Goal: Information Seeking & Learning: Learn about a topic

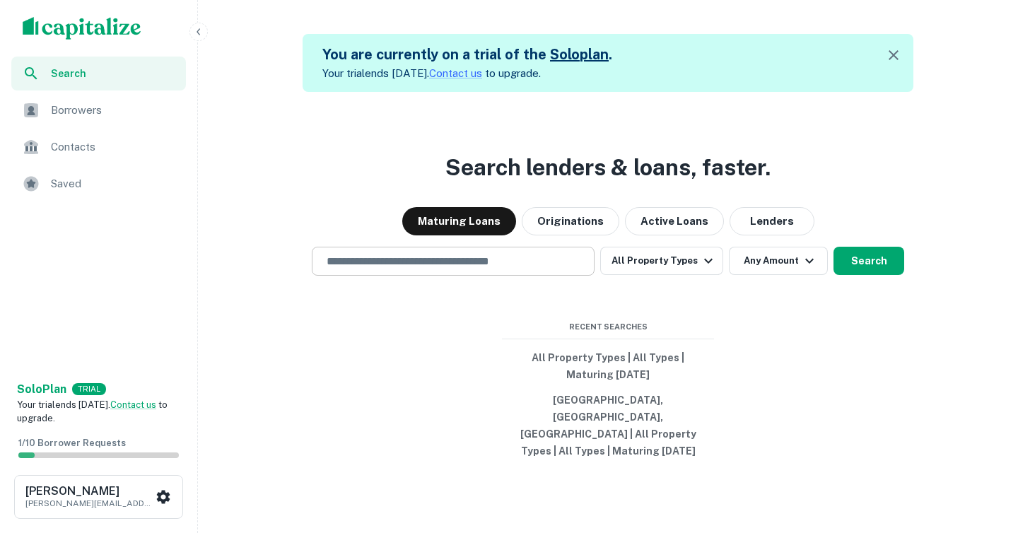
click at [390, 269] on input "text" at bounding box center [453, 261] width 270 height 16
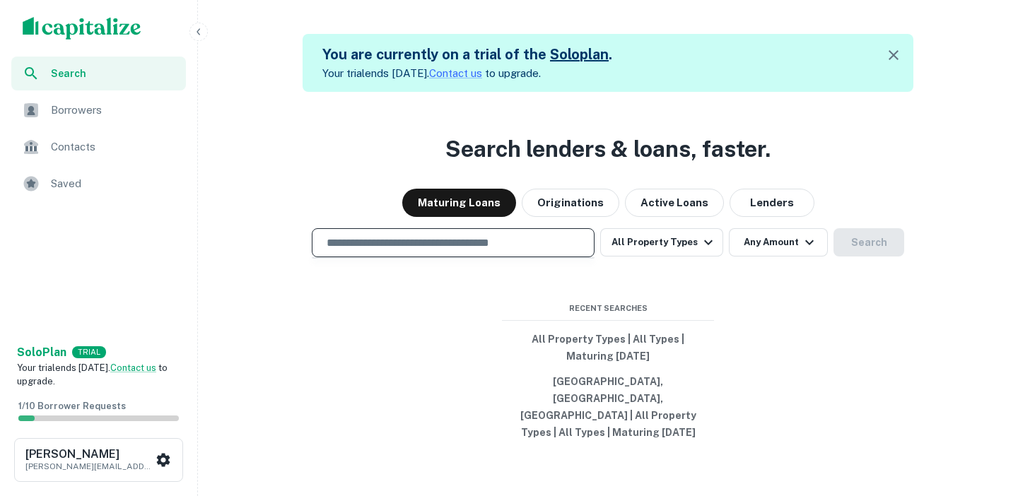
click at [132, 110] on span "Borrowers" at bounding box center [114, 110] width 127 height 17
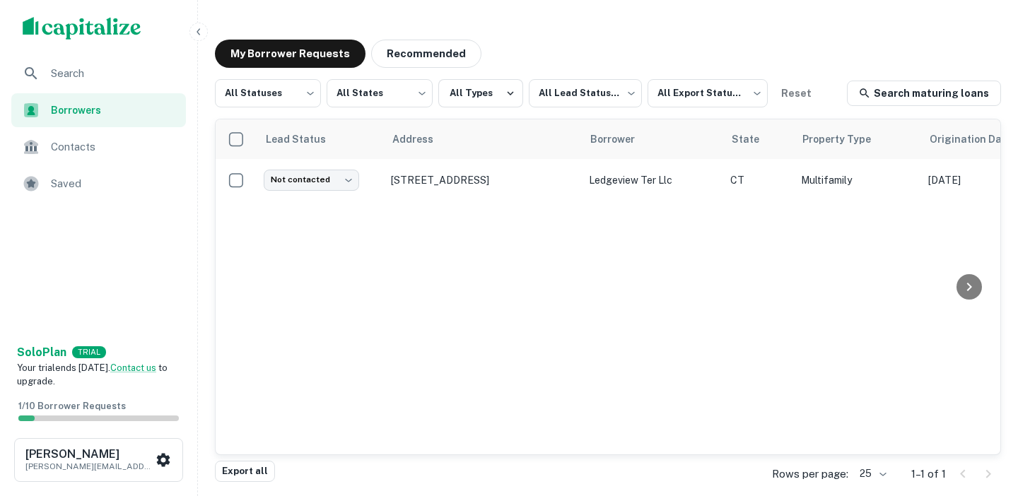
click at [94, 87] on div "Search" at bounding box center [98, 74] width 175 height 34
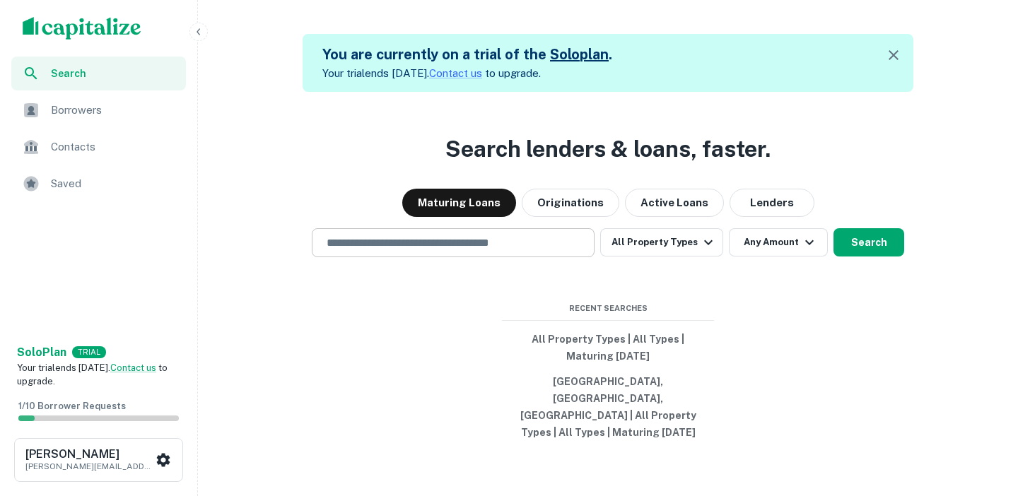
click at [378, 251] on input "text" at bounding box center [453, 243] width 270 height 16
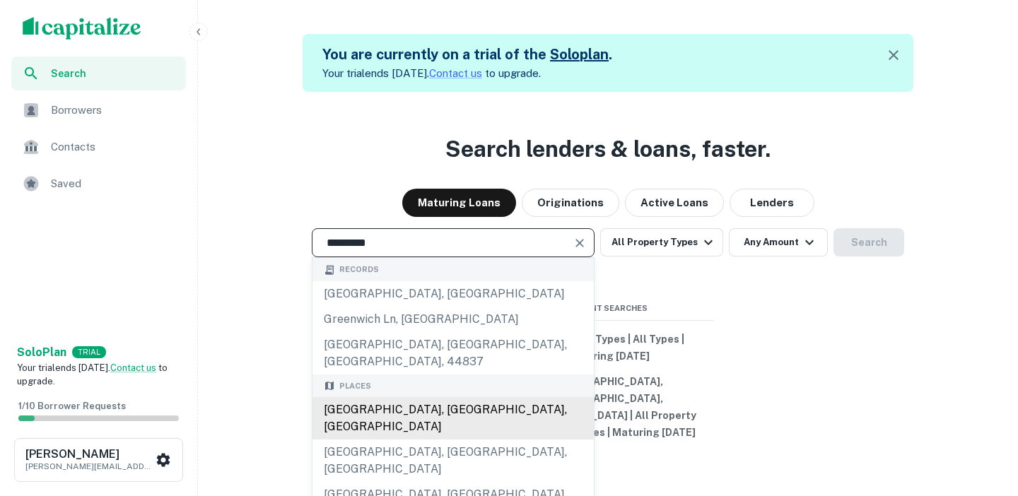
click at [379, 405] on div "Greenwich, CT, USA" at bounding box center [453, 418] width 281 height 42
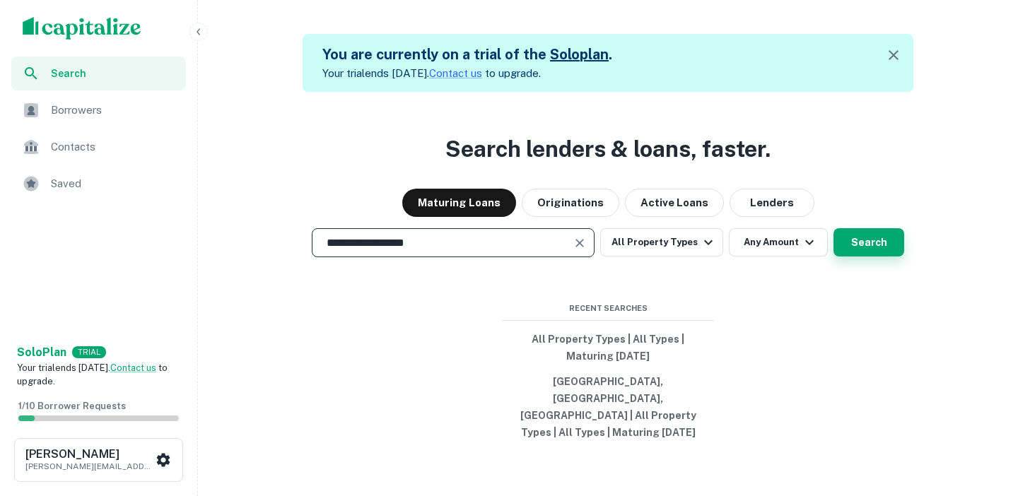
type input "**********"
click at [864, 257] on button "Search" at bounding box center [869, 242] width 71 height 28
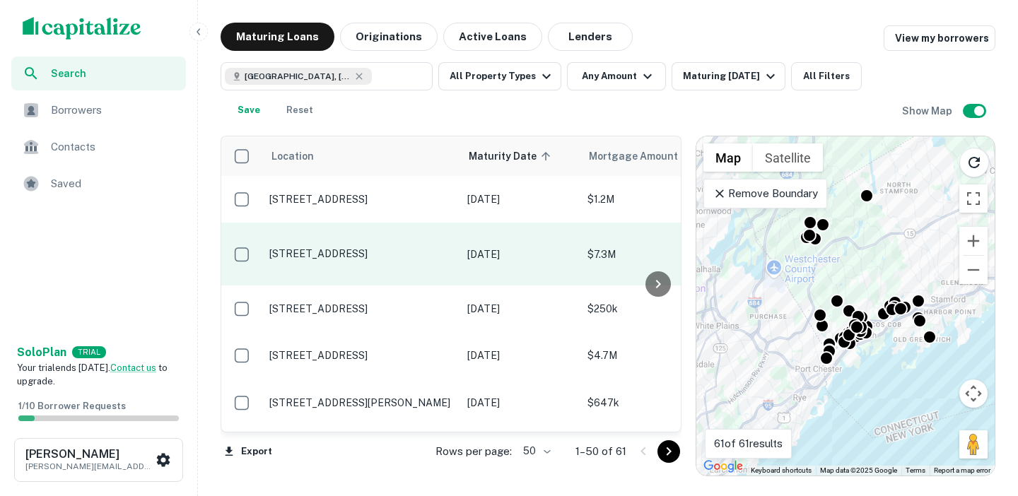
click at [429, 248] on p "200 Pemberwick Rd Greenwich, CT06831" at bounding box center [361, 254] width 184 height 13
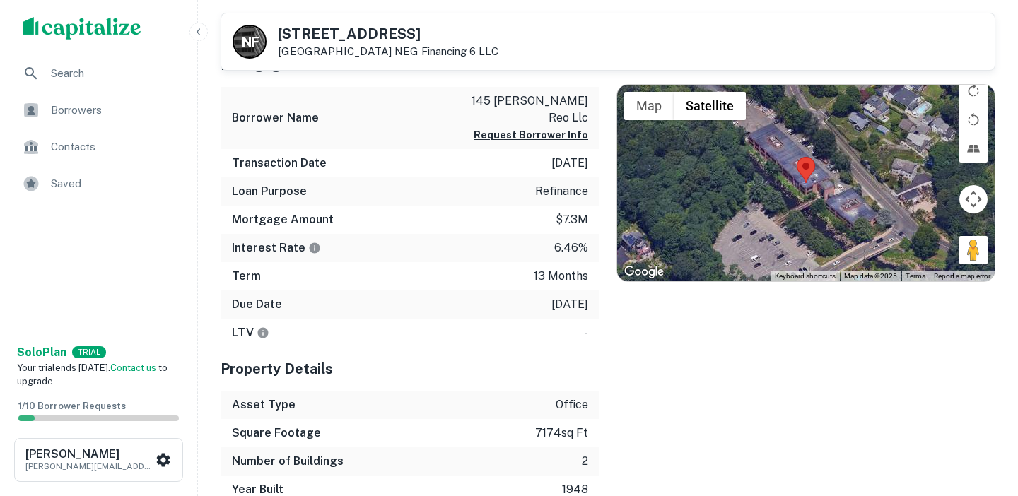
scroll to position [644, 0]
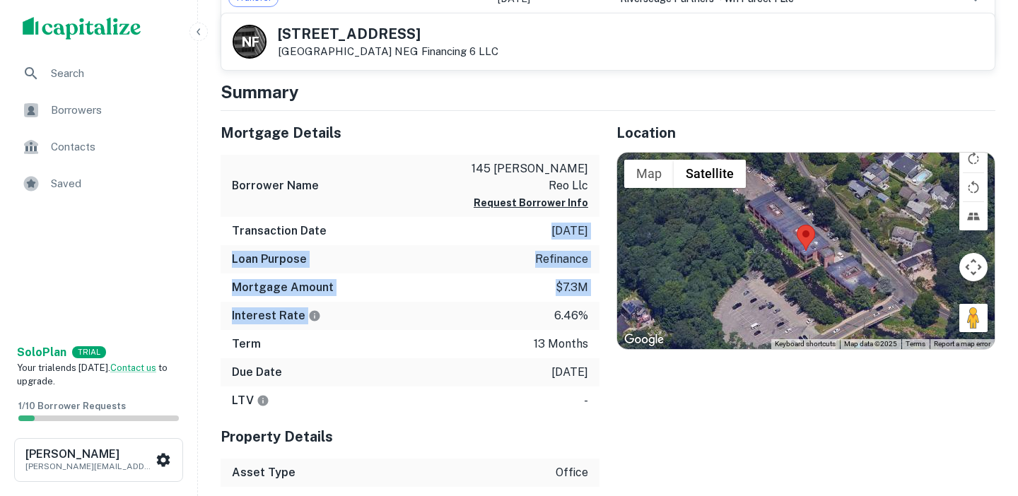
drag, startPoint x: 400, startPoint y: 299, endPoint x: 353, endPoint y: 219, distance: 93.2
click at [353, 219] on div "Mortgage Details Borrower Name 145 sisson reo llc Request Borrower Info Transac…" at bounding box center [410, 263] width 379 height 305
click at [353, 219] on div "Transaction Date 9/18/2024" at bounding box center [410, 231] width 379 height 28
drag, startPoint x: 590, startPoint y: 302, endPoint x: 343, endPoint y: 221, distance: 259.6
click at [343, 221] on div "Mortgage Details Borrower Name 145 sisson reo llc Request Borrower Info Transac…" at bounding box center [410, 263] width 379 height 305
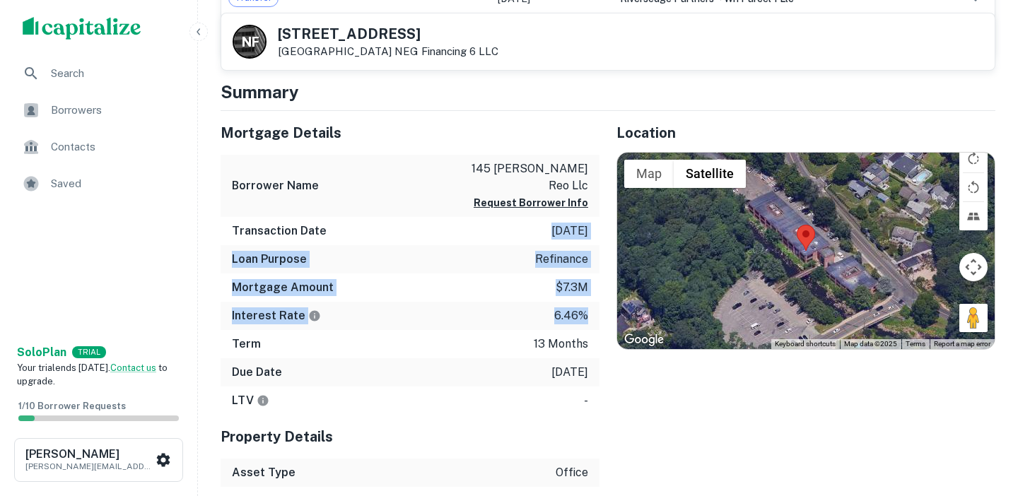
click at [343, 221] on div "Transaction Date 9/18/2024" at bounding box center [410, 231] width 379 height 28
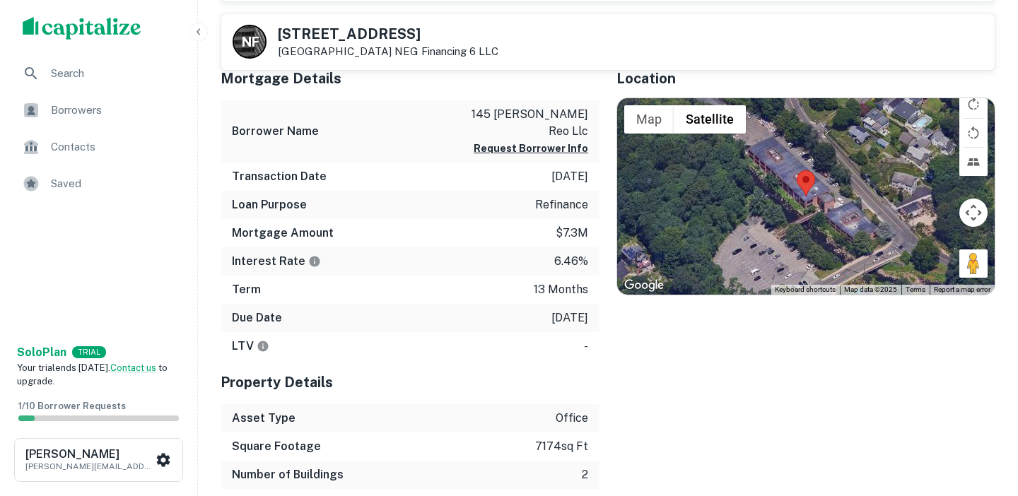
scroll to position [701, 0]
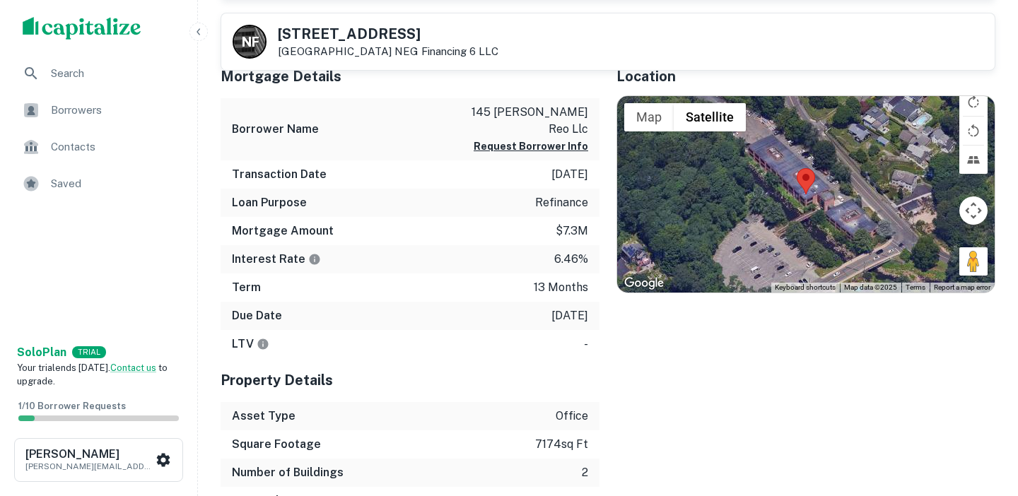
drag, startPoint x: 591, startPoint y: 298, endPoint x: 316, endPoint y: 286, distance: 274.6
click at [316, 302] on div "Due Date 9/30/2025" at bounding box center [410, 316] width 379 height 28
drag, startPoint x: 230, startPoint y: 298, endPoint x: 574, endPoint y: 294, distance: 344.4
click at [574, 302] on div "Due Date 9/30/2025" at bounding box center [410, 316] width 379 height 28
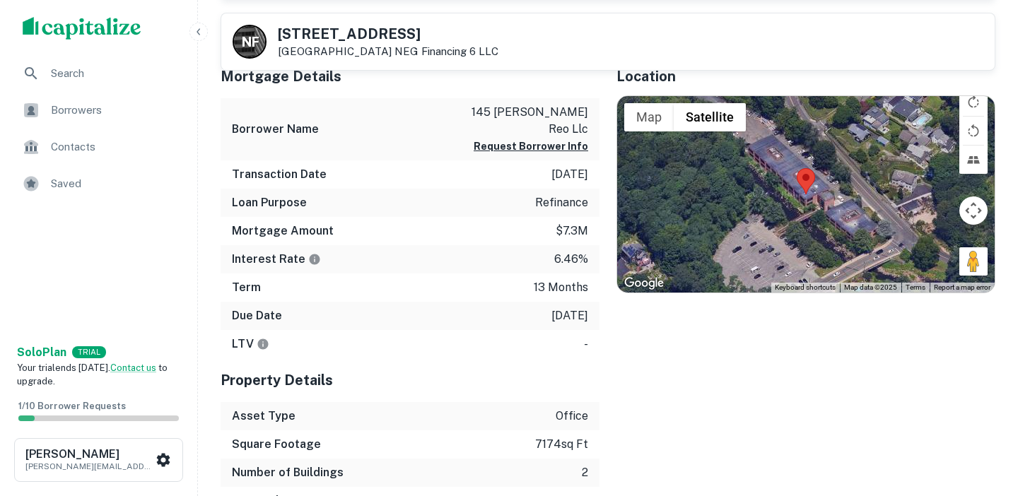
click at [574, 308] on p "[DATE]" at bounding box center [570, 316] width 37 height 17
click at [577, 308] on p "[DATE]" at bounding box center [570, 316] width 37 height 17
click at [577, 308] on p "9/30/2025" at bounding box center [570, 316] width 37 height 17
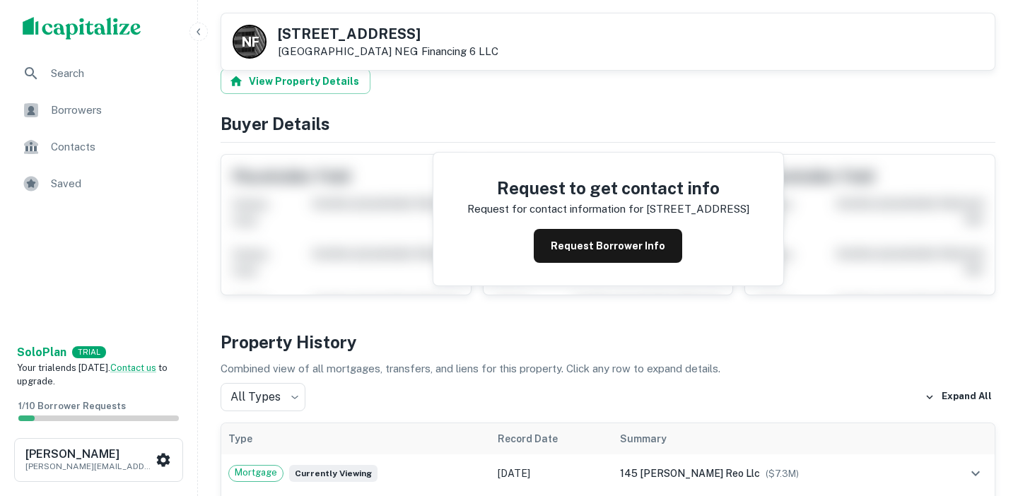
scroll to position [4, 0]
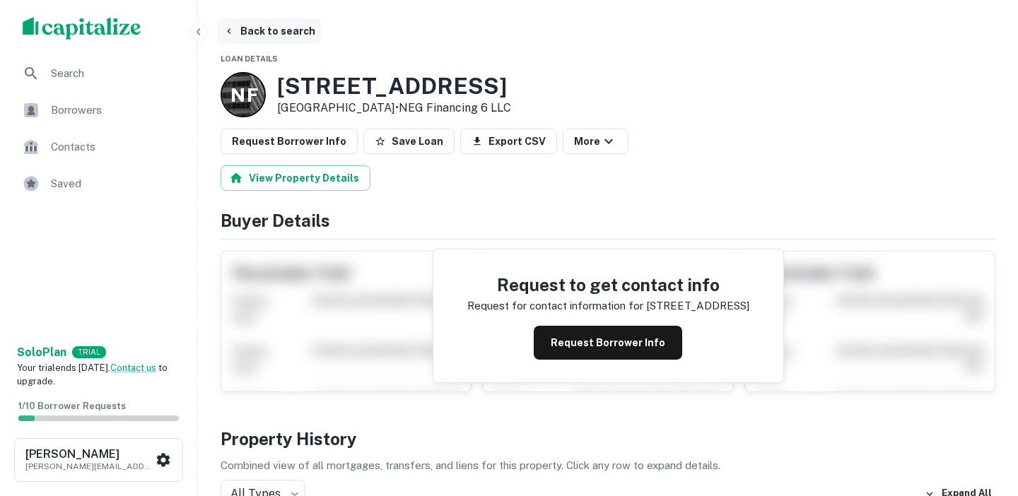
click at [245, 27] on button "Back to search" at bounding box center [269, 30] width 103 height 25
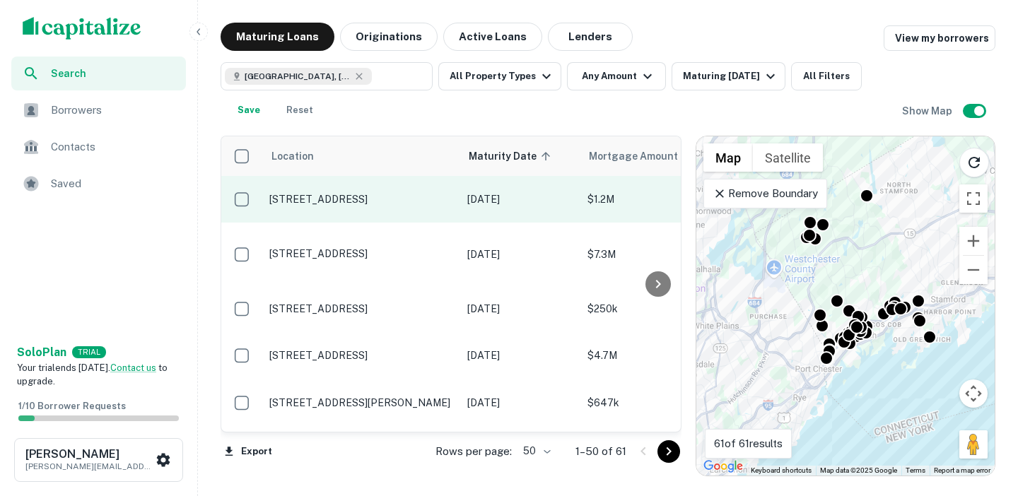
click at [400, 203] on p "33 Hawthorne St N Greenwich, CT06831" at bounding box center [361, 199] width 184 height 13
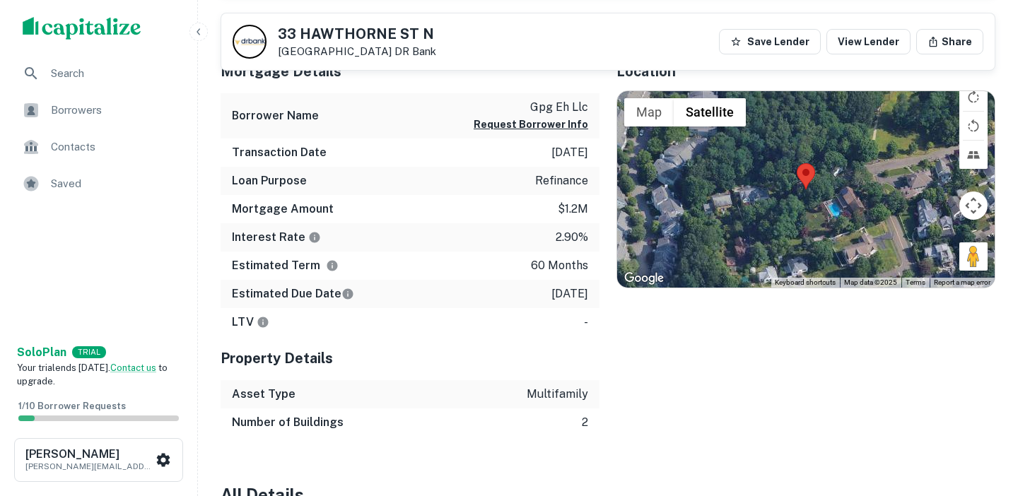
scroll to position [663, 0]
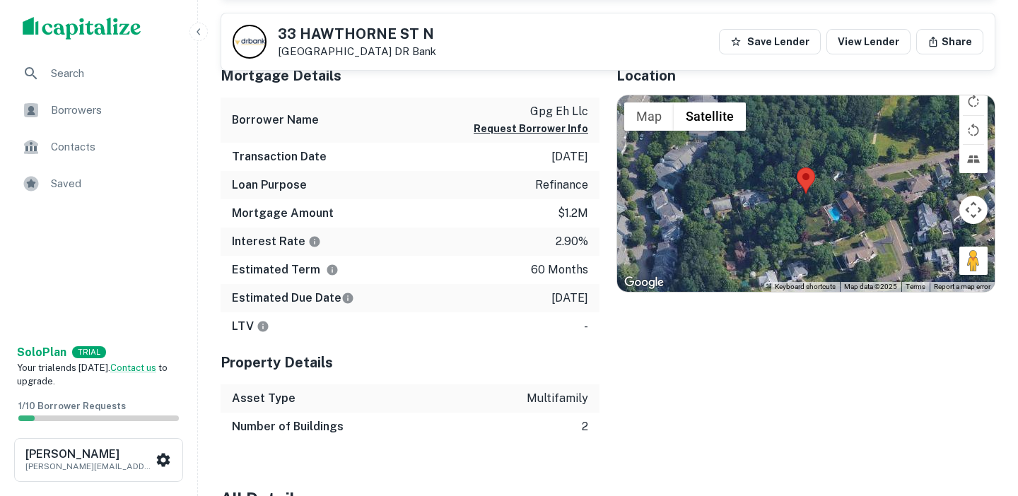
drag, startPoint x: 598, startPoint y: 306, endPoint x: 525, endPoint y: 146, distance: 176.6
click at [525, 146] on div "Mortgage Details Borrower Name gpg eh llc Request Borrower Info Transaction Dat…" at bounding box center [410, 198] width 379 height 288
click at [433, 130] on div "Borrower Name gpg eh llc Request Borrower Info" at bounding box center [410, 121] width 379 height 46
drag, startPoint x: 525, startPoint y: 308, endPoint x: 595, endPoint y: 307, distance: 70.0
click at [595, 307] on div "Estimated Due Date 9/30/2025" at bounding box center [410, 298] width 379 height 28
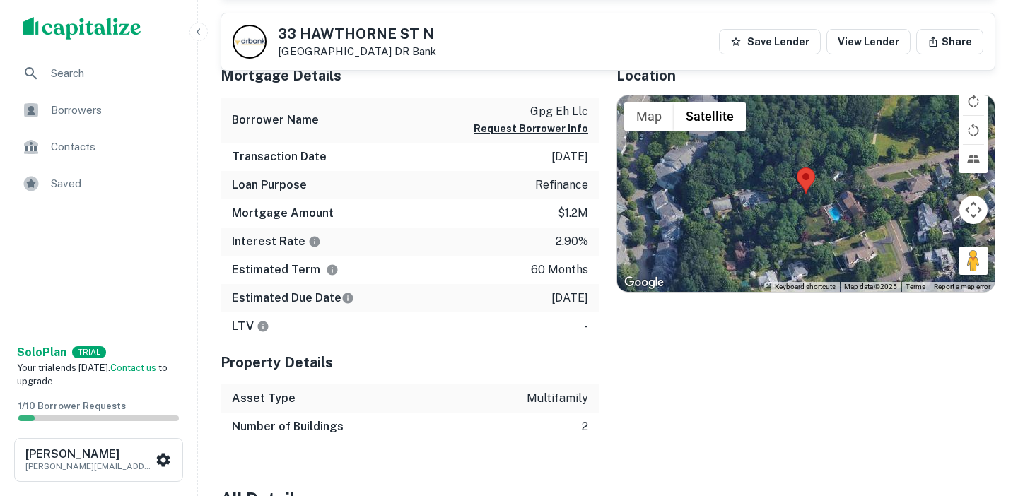
drag, startPoint x: 590, startPoint y: 299, endPoint x: 528, endPoint y: 300, distance: 61.5
click at [528, 300] on div "Estimated Due Date 9/30/2025" at bounding box center [410, 298] width 379 height 28
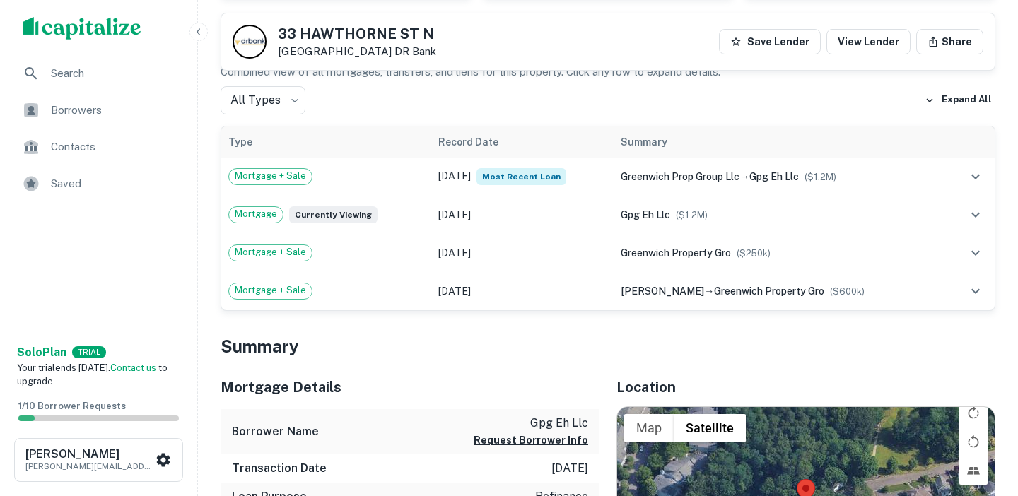
scroll to position [0, 0]
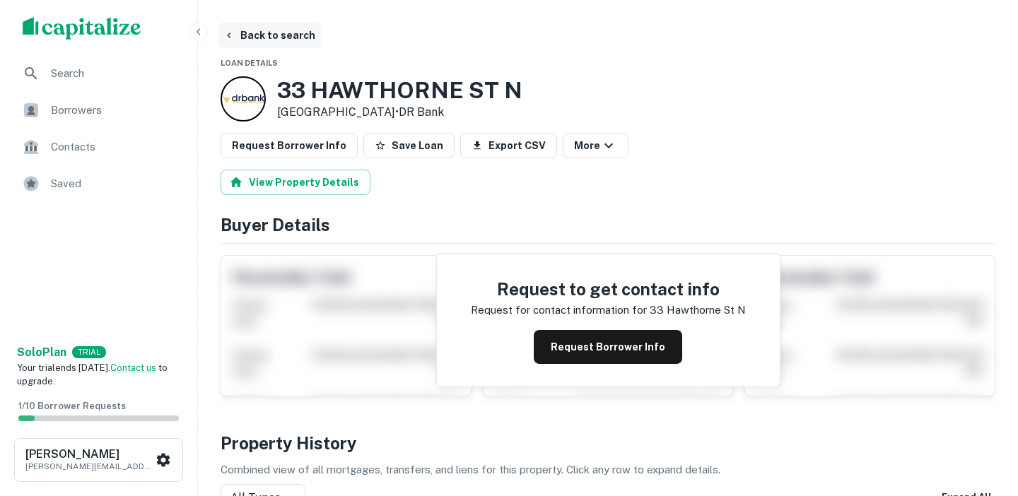
click at [281, 42] on button "Back to search" at bounding box center [269, 35] width 103 height 25
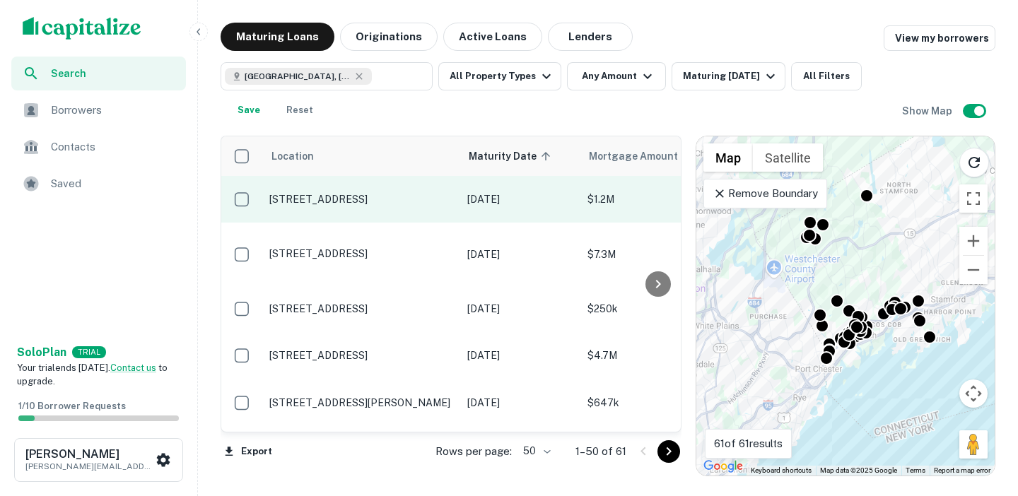
click at [413, 214] on td "33 Hawthorne St N Greenwich, CT06831" at bounding box center [361, 199] width 198 height 47
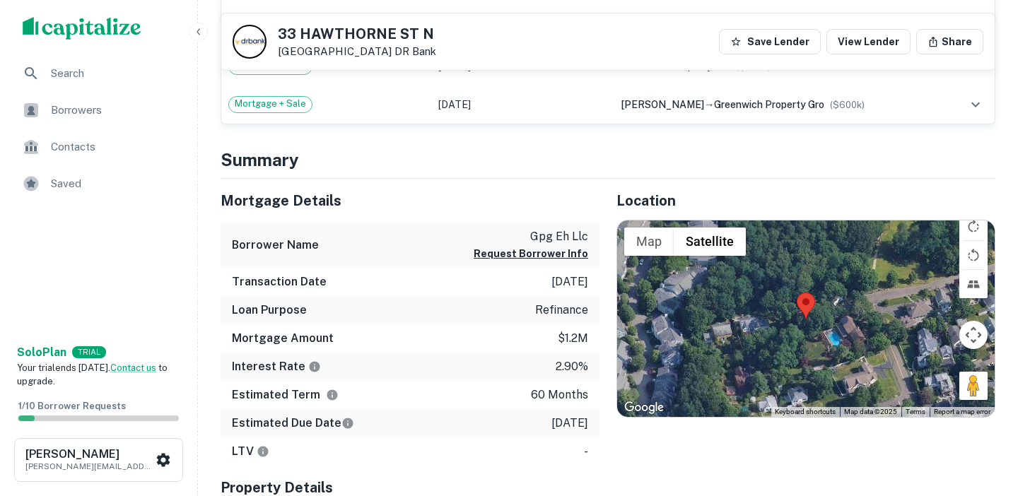
scroll to position [623, 0]
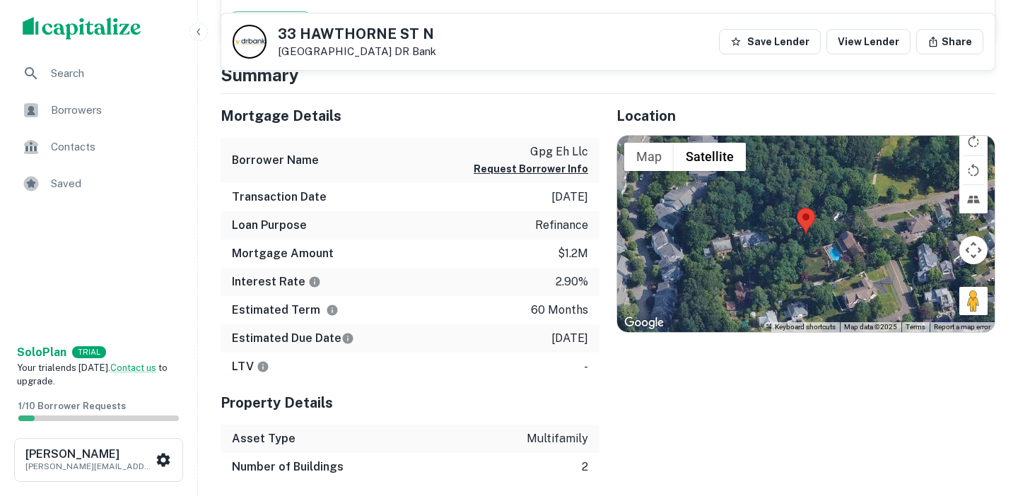
drag, startPoint x: 591, startPoint y: 339, endPoint x: 523, endPoint y: 351, distance: 68.9
click at [523, 351] on div "Estimated Due Date 9/30/2025" at bounding box center [410, 339] width 379 height 28
drag, startPoint x: 531, startPoint y: 339, endPoint x: 560, endPoint y: 339, distance: 29.0
click at [560, 339] on p "9/30/2025" at bounding box center [570, 338] width 37 height 17
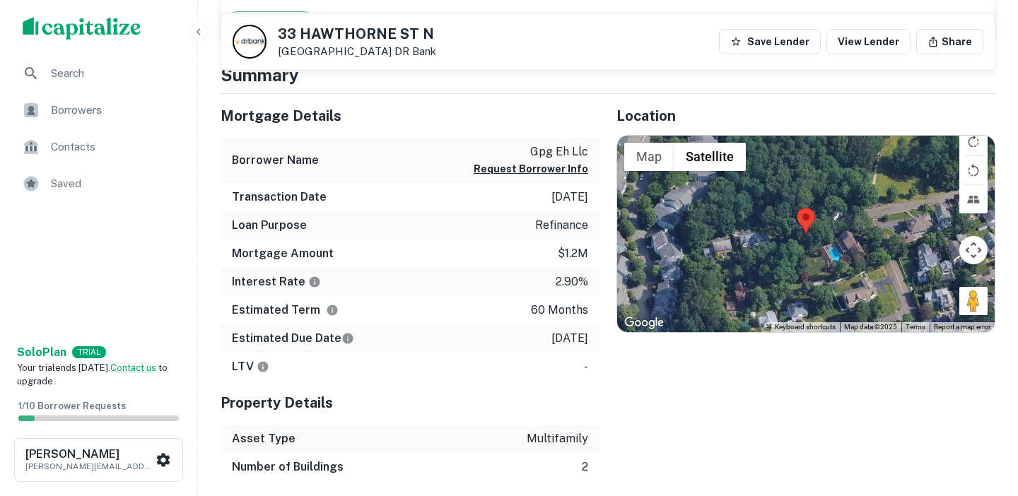
click at [555, 339] on p "9/30/2025" at bounding box center [570, 338] width 37 height 17
click at [552, 339] on p "9/30/2025" at bounding box center [570, 338] width 37 height 17
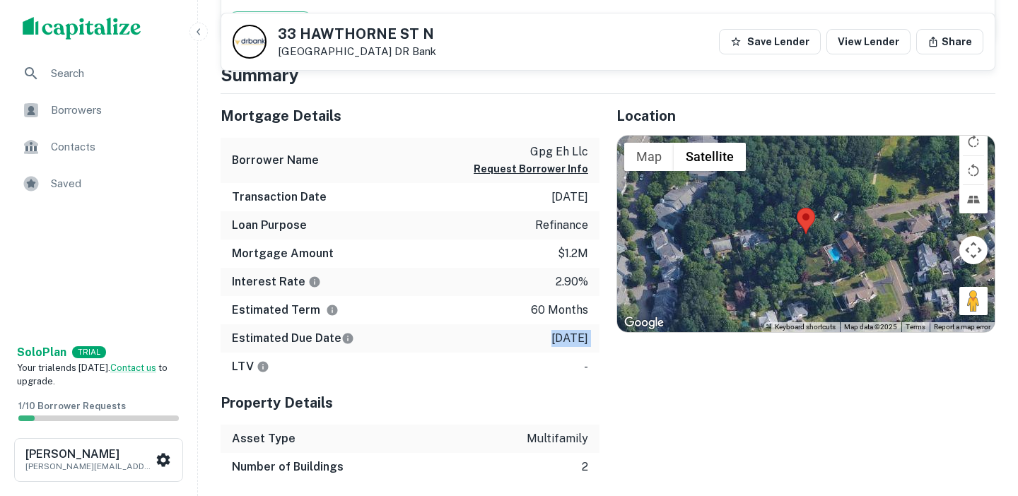
click at [552, 339] on p "9/30/2025" at bounding box center [570, 338] width 37 height 17
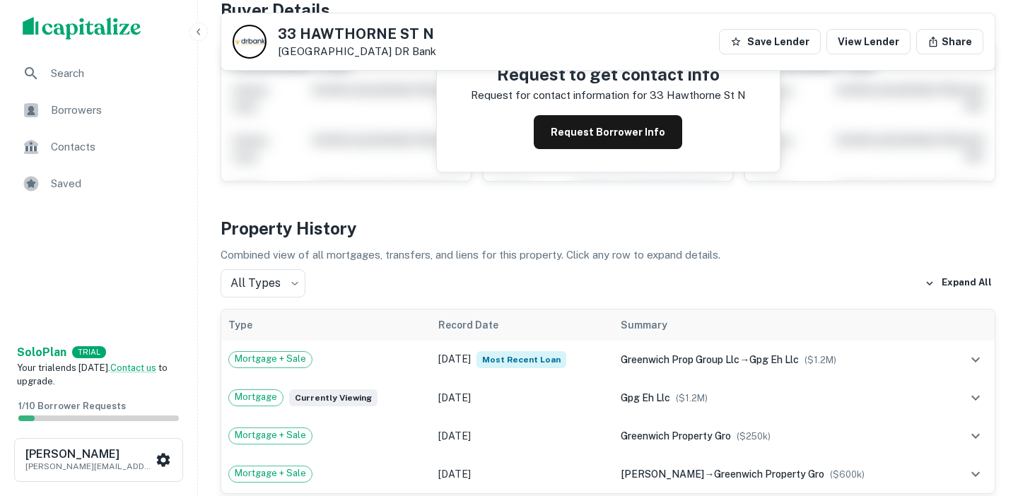
scroll to position [0, 0]
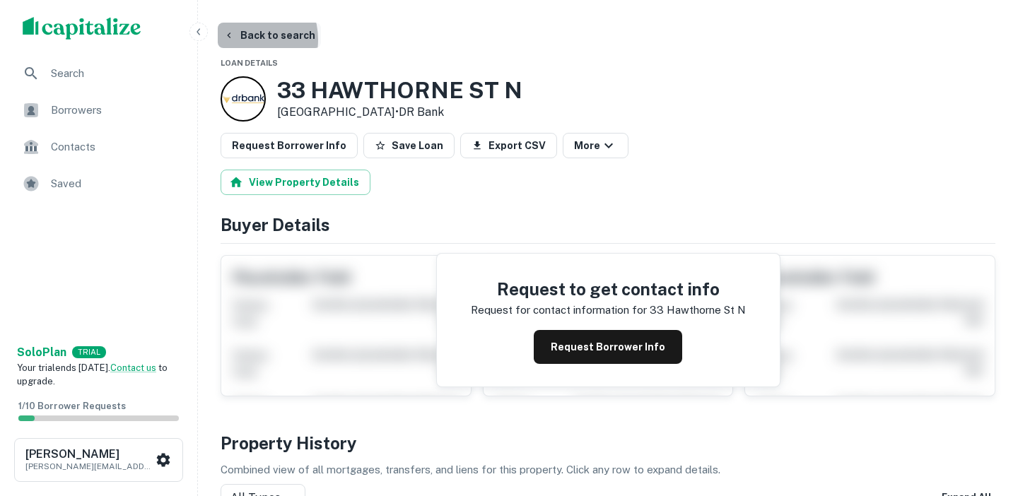
click at [242, 40] on button "Back to search" at bounding box center [269, 35] width 103 height 25
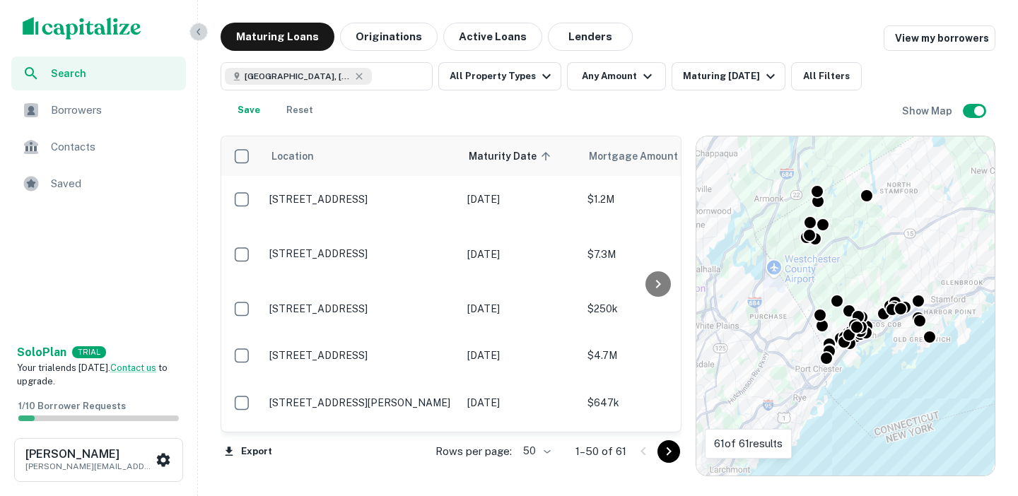
click at [202, 33] on icon "button" at bounding box center [198, 31] width 11 height 11
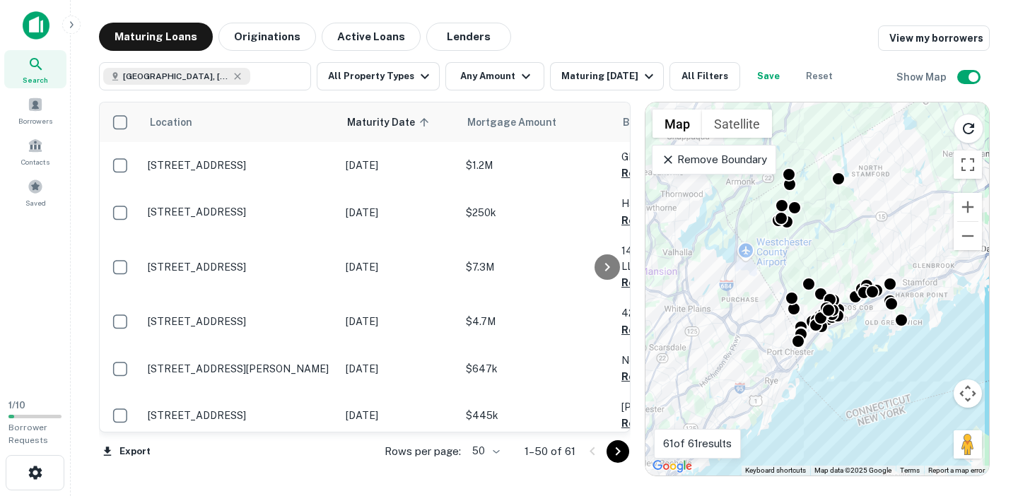
click at [33, 37] on img at bounding box center [36, 25] width 27 height 28
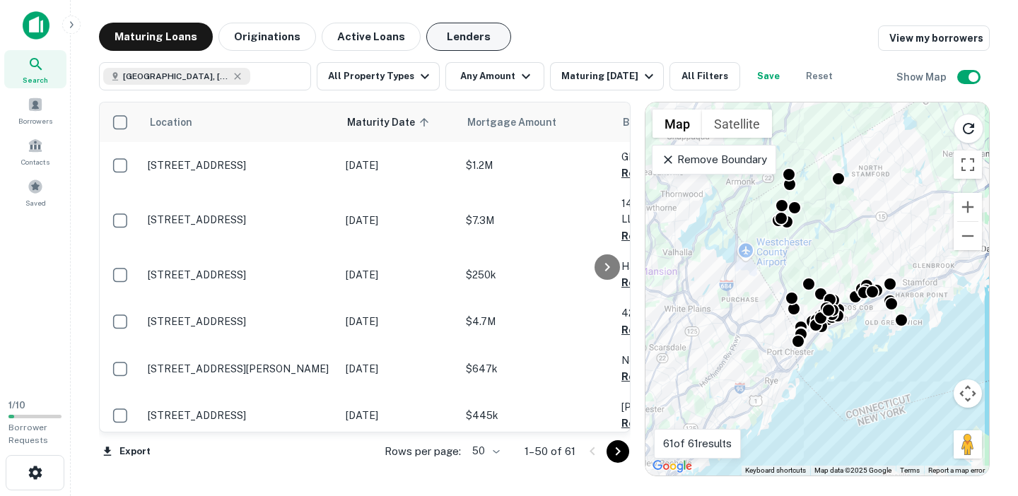
click at [451, 35] on button "Lenders" at bounding box center [468, 37] width 85 height 28
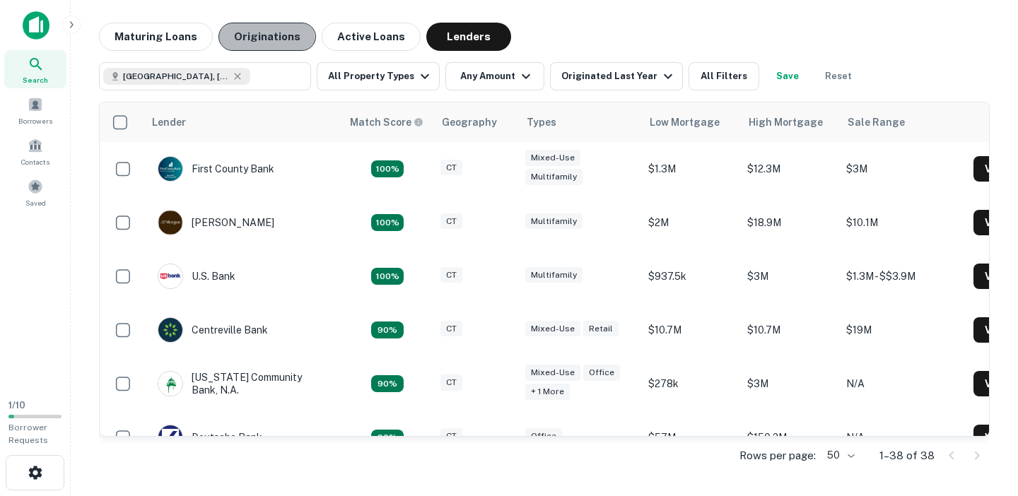
click at [251, 44] on button "Originations" at bounding box center [268, 37] width 98 height 28
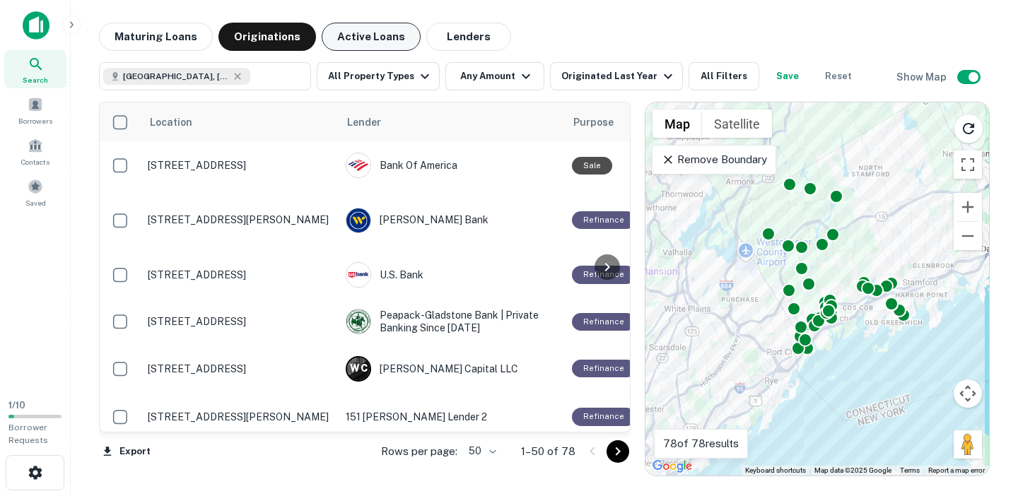
click at [371, 41] on button "Active Loans" at bounding box center [371, 37] width 99 height 28
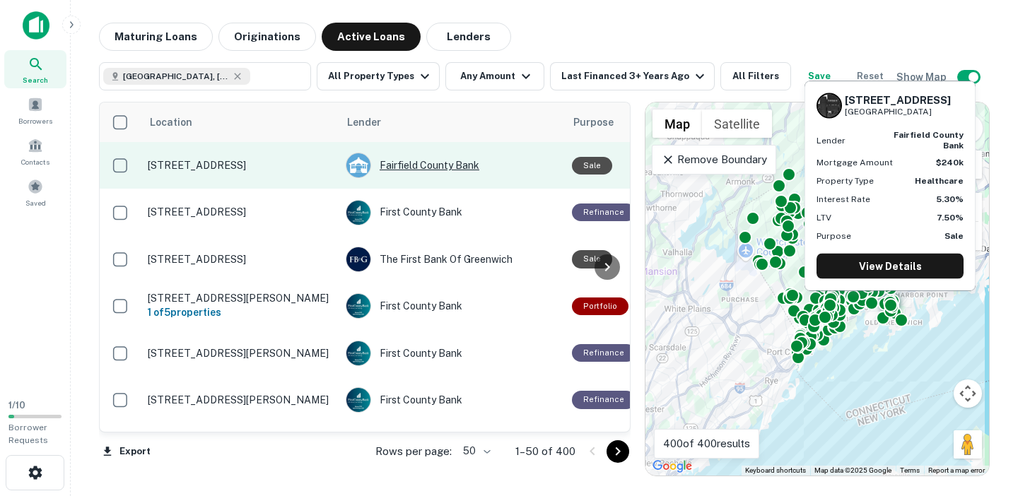
click at [422, 165] on div "Fairfield County Bank" at bounding box center [452, 165] width 212 height 25
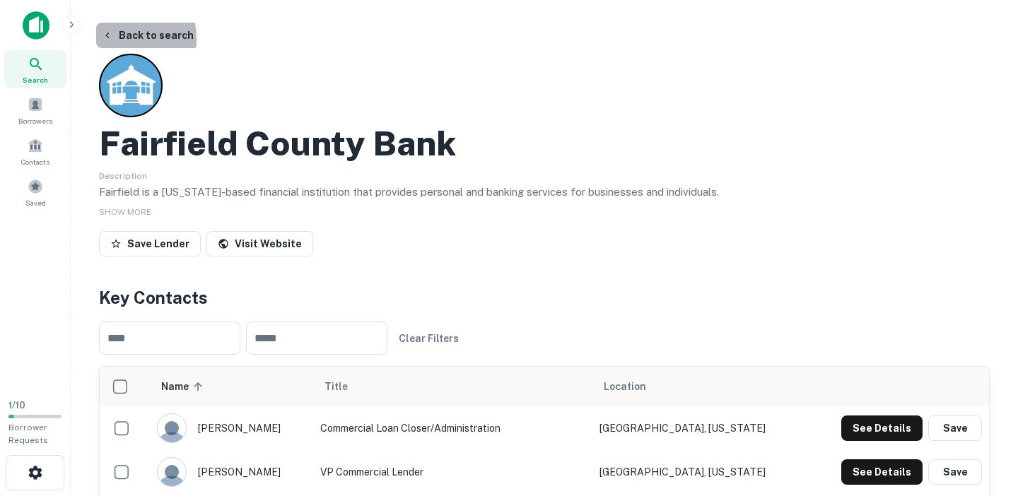
click at [110, 40] on icon "button" at bounding box center [107, 35] width 11 height 11
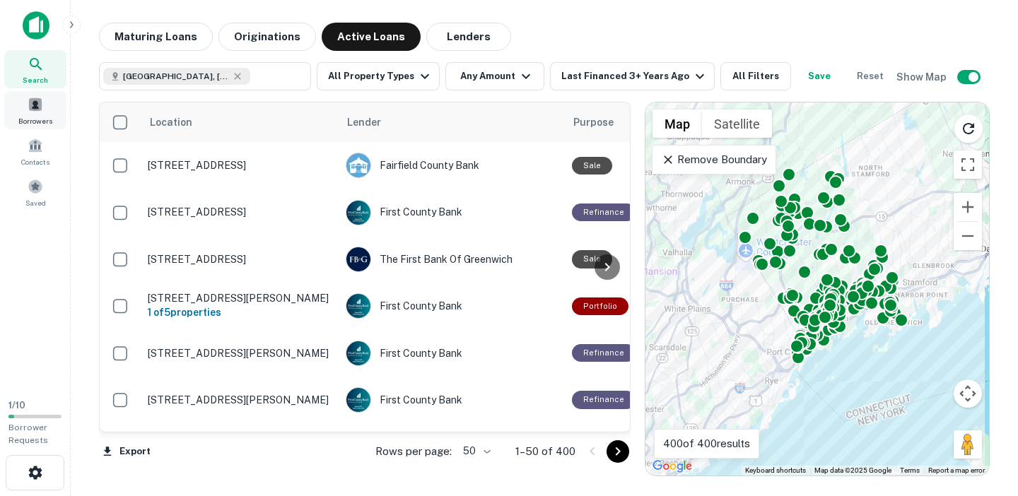
click at [26, 112] on div "Borrowers" at bounding box center [35, 110] width 62 height 38
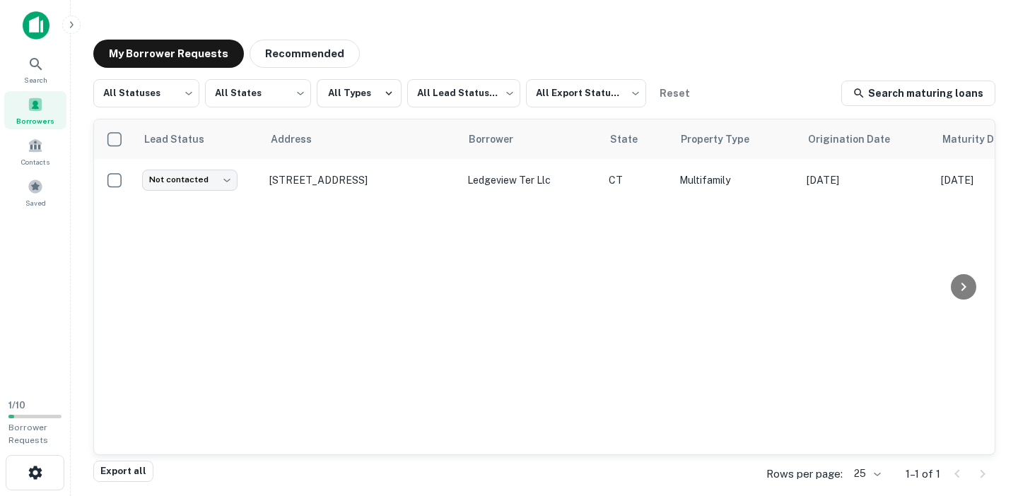
click at [41, 33] on img at bounding box center [36, 25] width 27 height 28
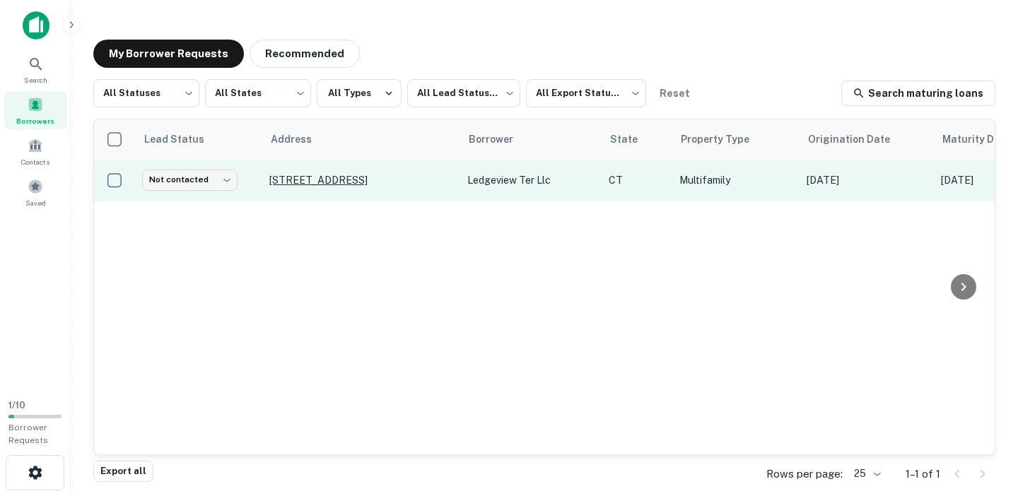
click at [332, 178] on p "96 Valley Rd Cos Cob, CT06807" at bounding box center [361, 180] width 184 height 13
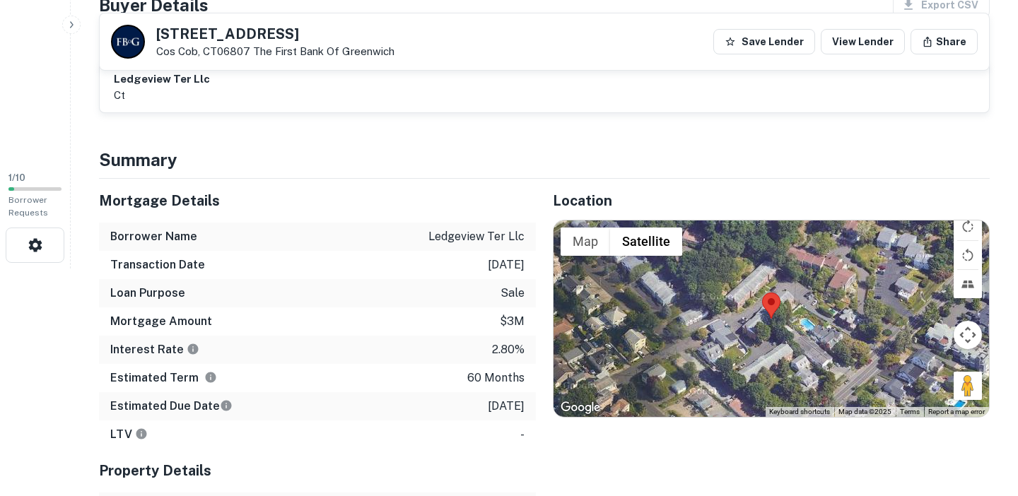
scroll to position [229, 0]
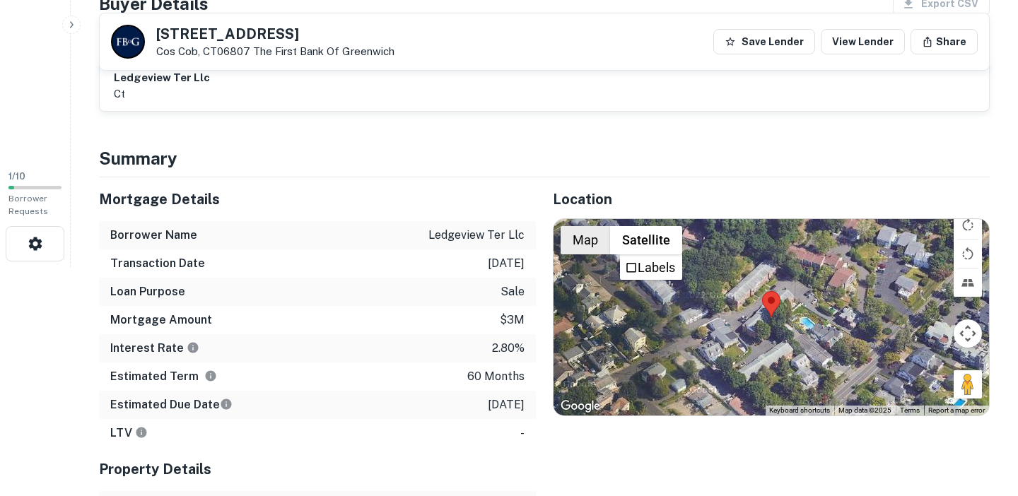
click at [593, 246] on button "Map" at bounding box center [586, 240] width 50 height 28
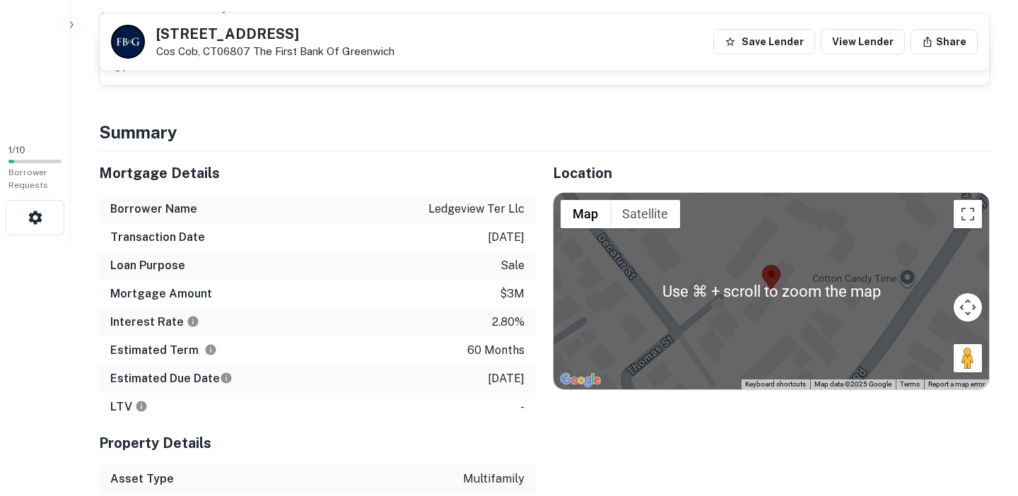
scroll to position [254, 0]
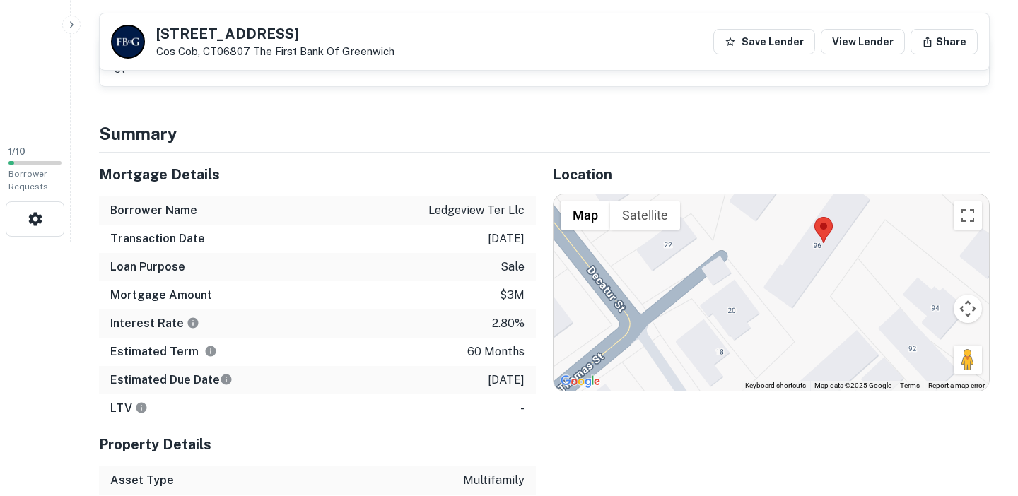
drag, startPoint x: 735, startPoint y: 284, endPoint x: 820, endPoint y: 245, distance: 94.3
click at [820, 245] on div at bounding box center [772, 292] width 436 height 197
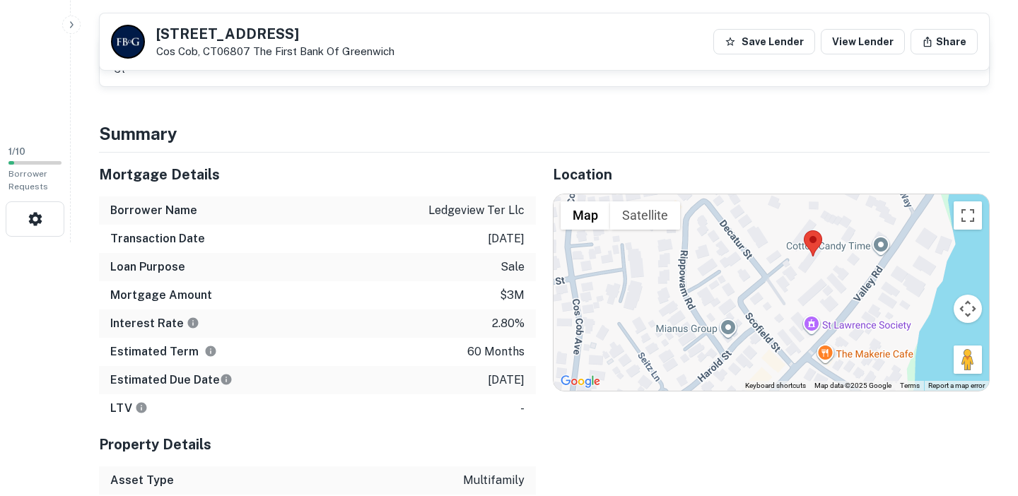
click at [880, 250] on div at bounding box center [772, 292] width 436 height 197
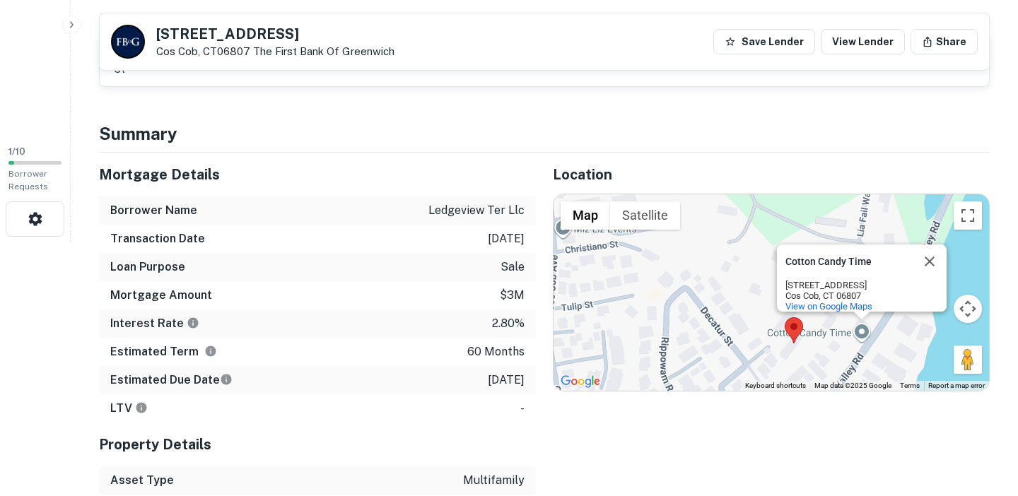
scroll to position [0, 0]
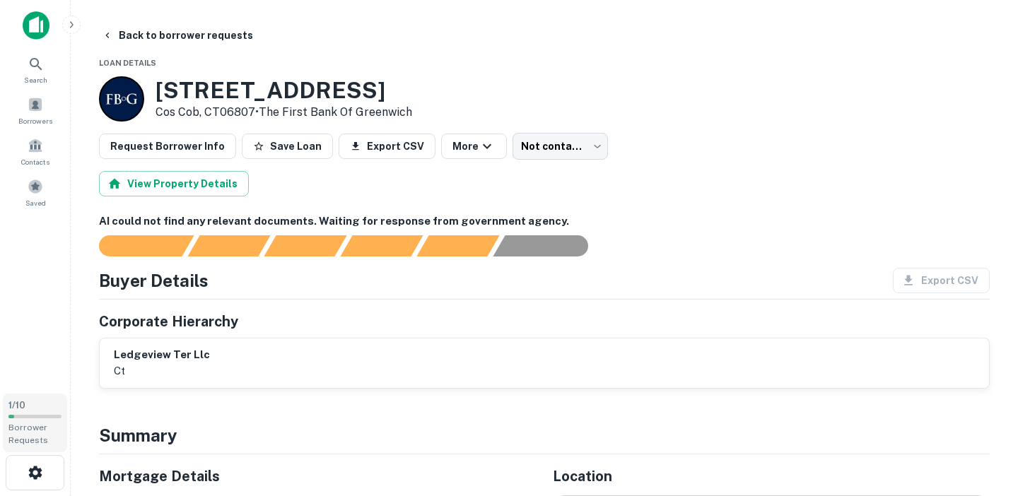
click at [16, 436] on span "Borrower Requests" at bounding box center [28, 434] width 40 height 23
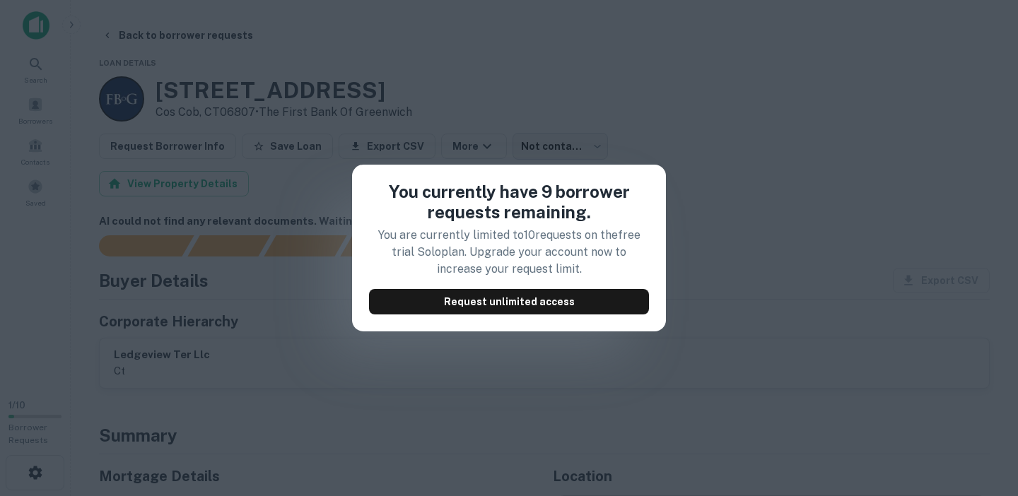
click at [268, 306] on div "You currently have 9 borrower requests remaining. You are currently limited to …" at bounding box center [509, 248] width 1018 height 496
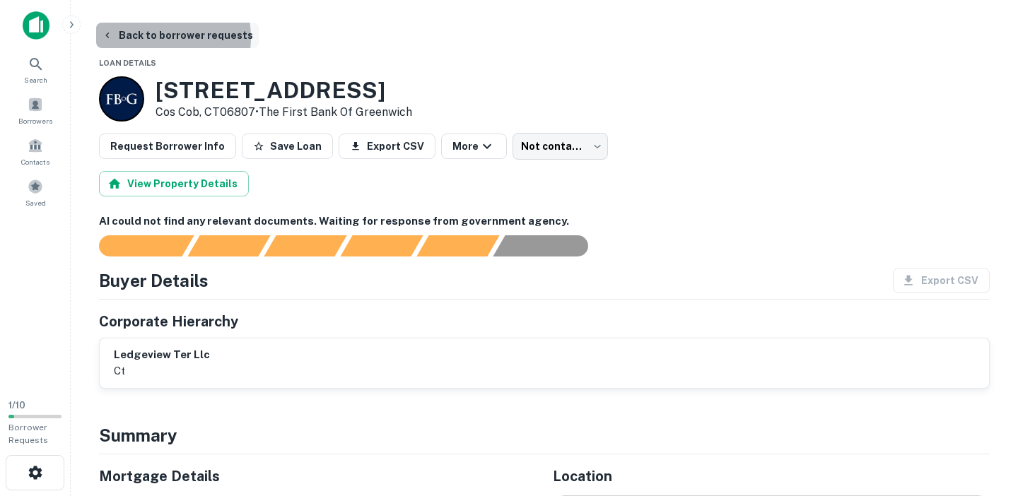
click at [156, 37] on button "Back to borrower requests" at bounding box center [177, 35] width 163 height 25
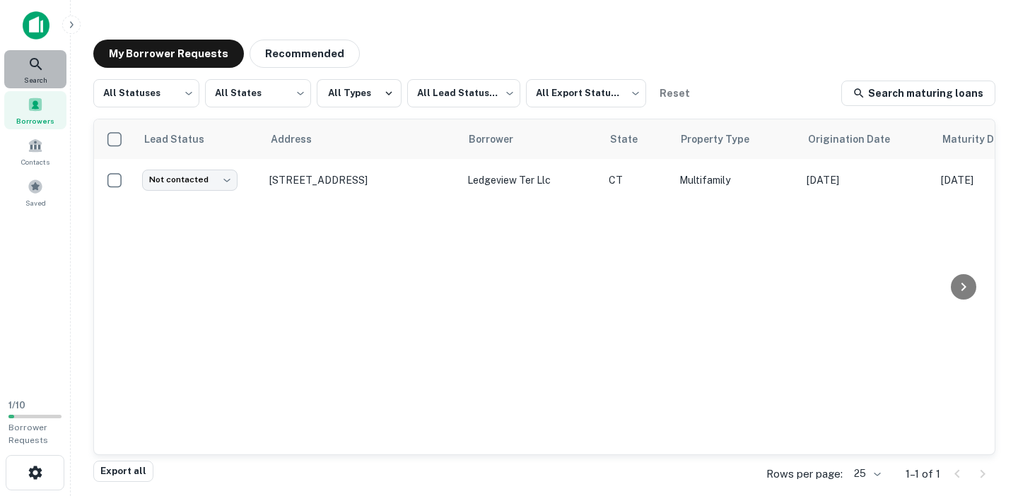
click at [53, 76] on div "Search" at bounding box center [35, 69] width 62 height 38
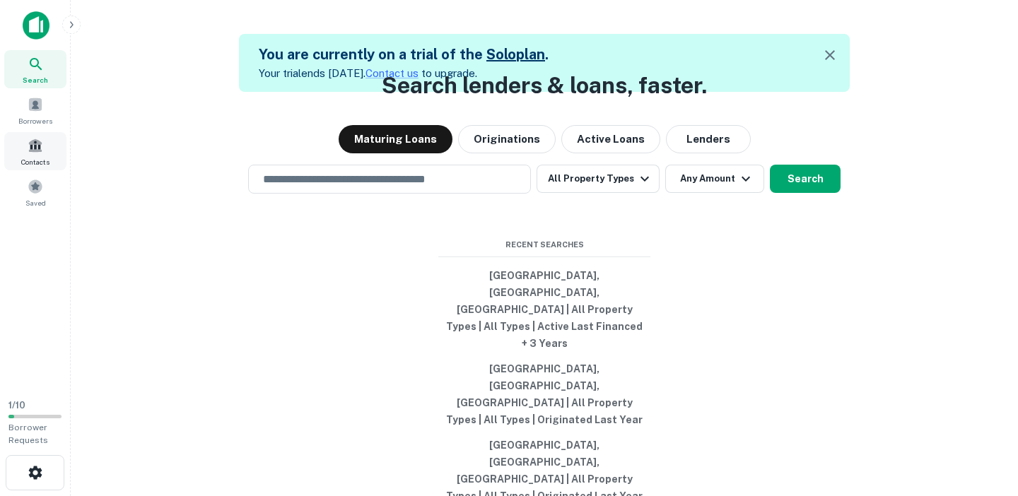
click at [31, 145] on span at bounding box center [36, 146] width 16 height 16
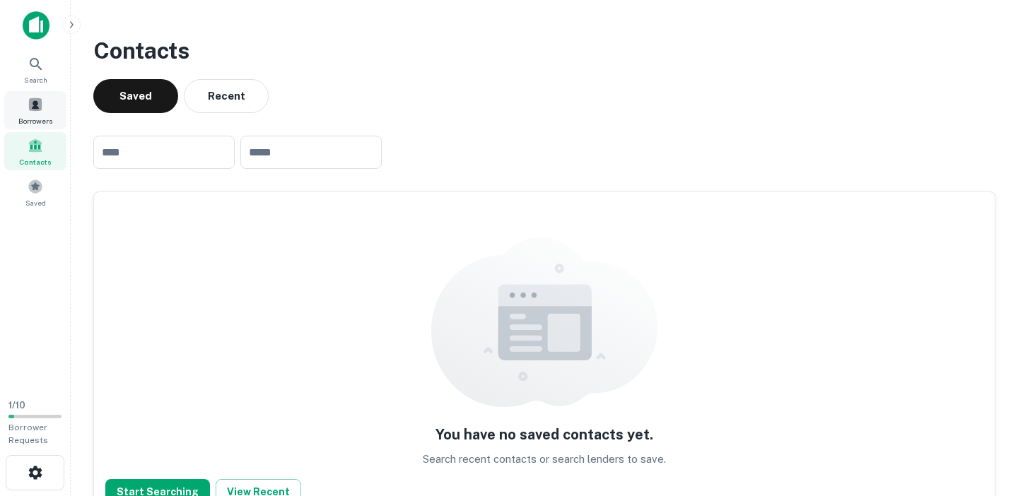
click at [28, 109] on span at bounding box center [36, 105] width 16 height 16
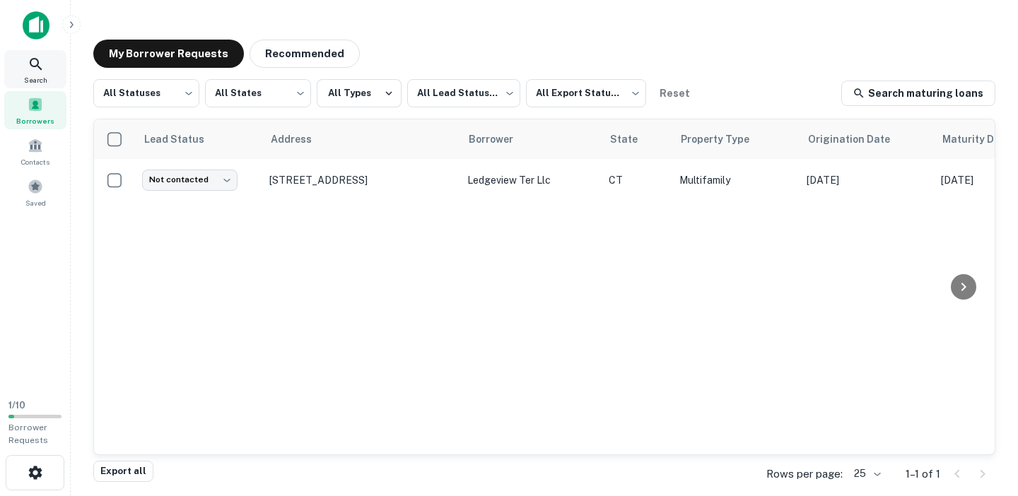
click at [37, 64] on icon at bounding box center [36, 64] width 12 height 12
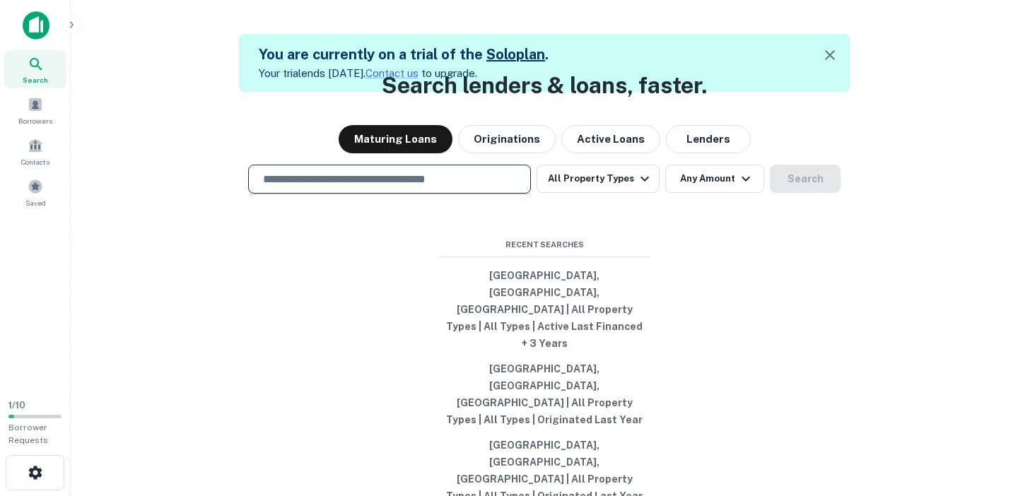
click at [441, 187] on input "text" at bounding box center [390, 179] width 270 height 16
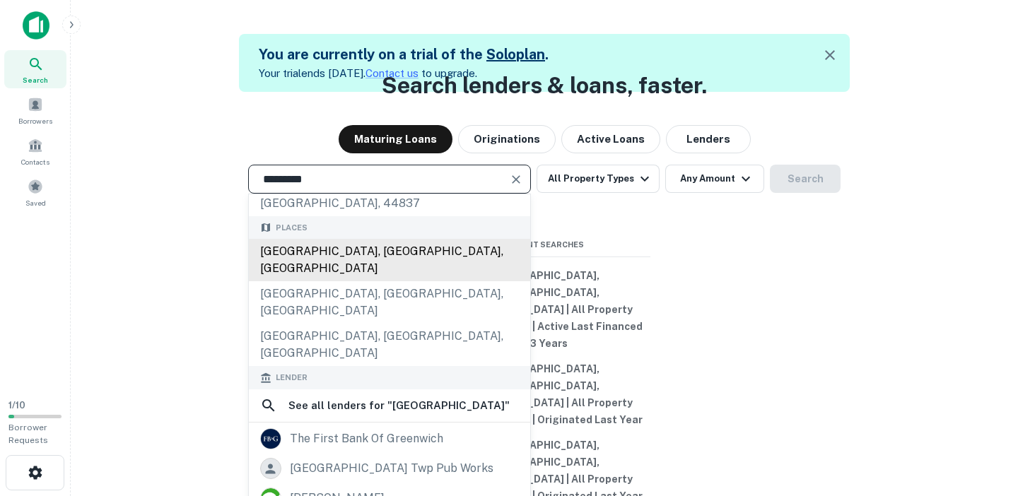
scroll to position [95, 0]
click at [370, 281] on div "[GEOGRAPHIC_DATA], [GEOGRAPHIC_DATA], [GEOGRAPHIC_DATA]" at bounding box center [389, 259] width 281 height 42
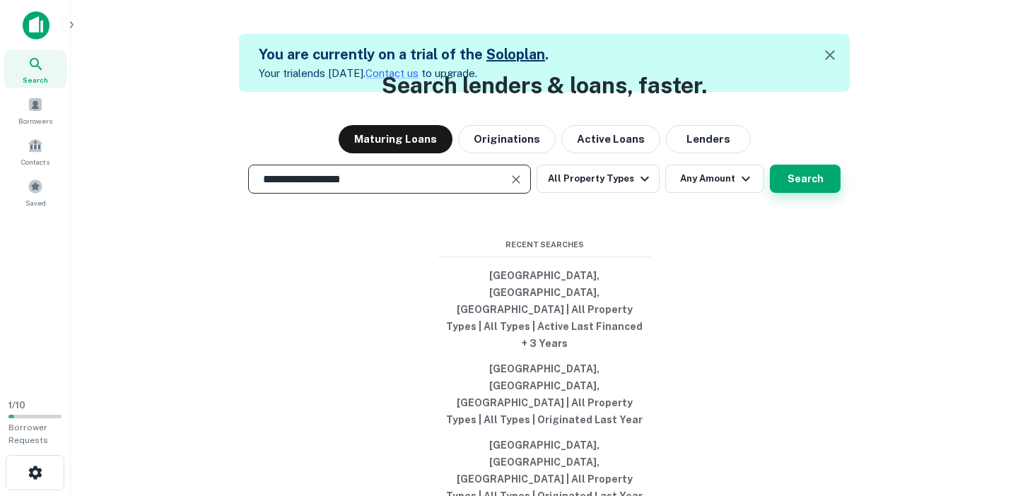
type input "**********"
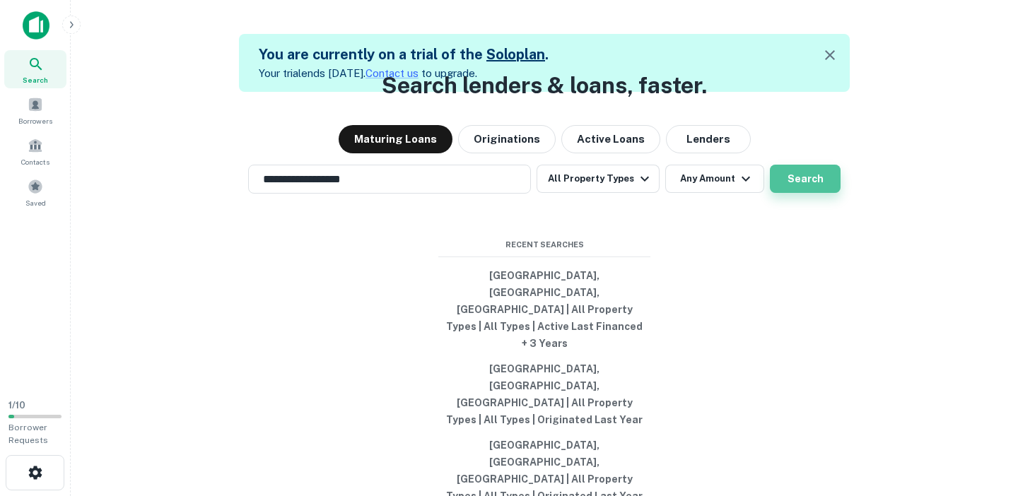
click at [791, 193] on button "Search" at bounding box center [805, 179] width 71 height 28
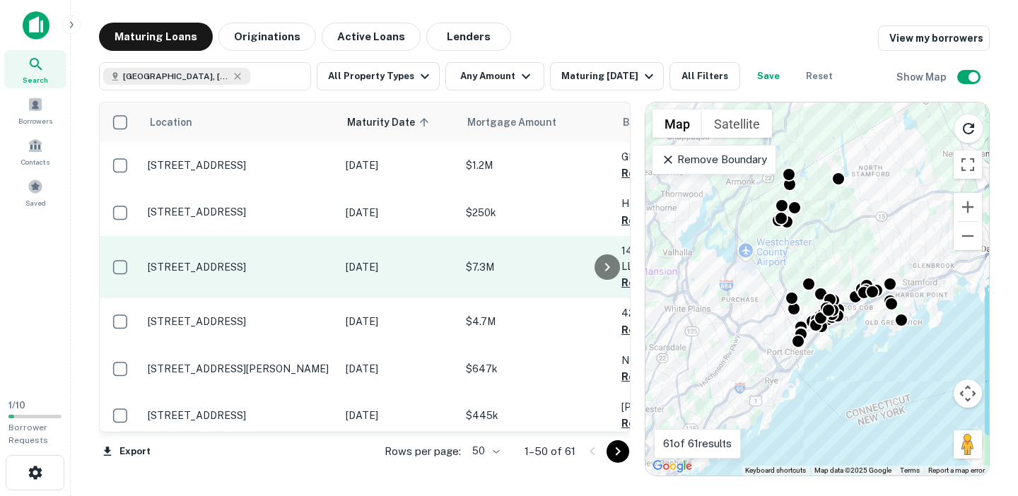
click at [309, 274] on td "200 Pemberwick Rd Greenwich, CT06831" at bounding box center [240, 267] width 198 height 62
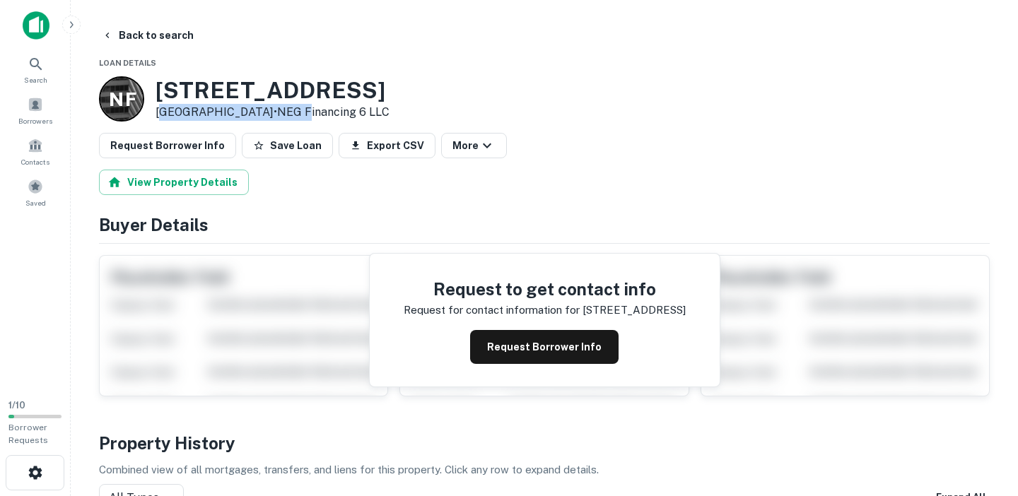
drag, startPoint x: 165, startPoint y: 112, endPoint x: 304, endPoint y: 110, distance: 139.3
click at [304, 110] on p "Greenwich, CT06831 • NEG Financing 6 LLC" at bounding box center [273, 112] width 234 height 17
click at [304, 110] on link "NEG Financing 6 LLC" at bounding box center [333, 111] width 112 height 13
drag, startPoint x: 380, startPoint y: 105, endPoint x: 190, endPoint y: 111, distance: 190.3
click at [190, 111] on p "Greenwich, CT06831 • NEG Financing 6 LLC" at bounding box center [273, 112] width 234 height 17
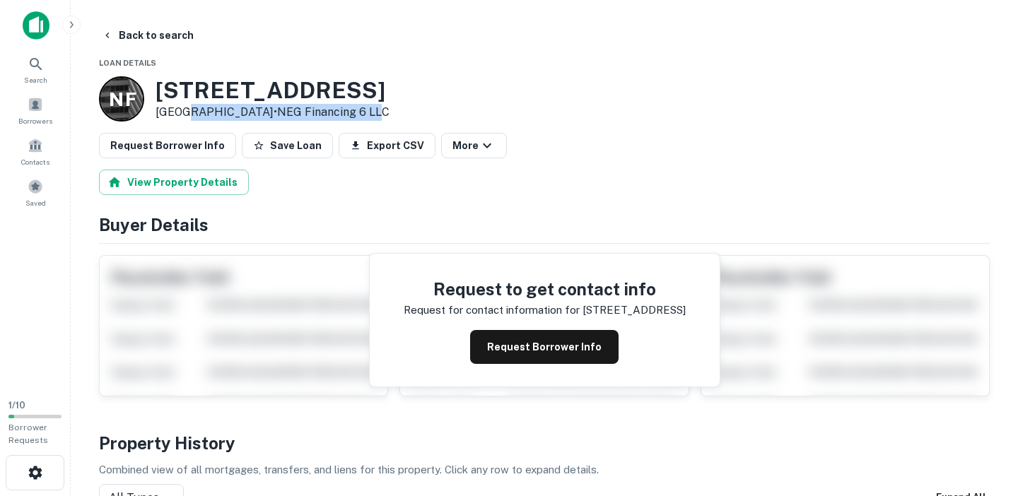
click at [190, 111] on p "Greenwich, CT06831 • NEG Financing 6 LLC" at bounding box center [273, 112] width 234 height 17
click at [126, 37] on button "Back to search" at bounding box center [147, 35] width 103 height 25
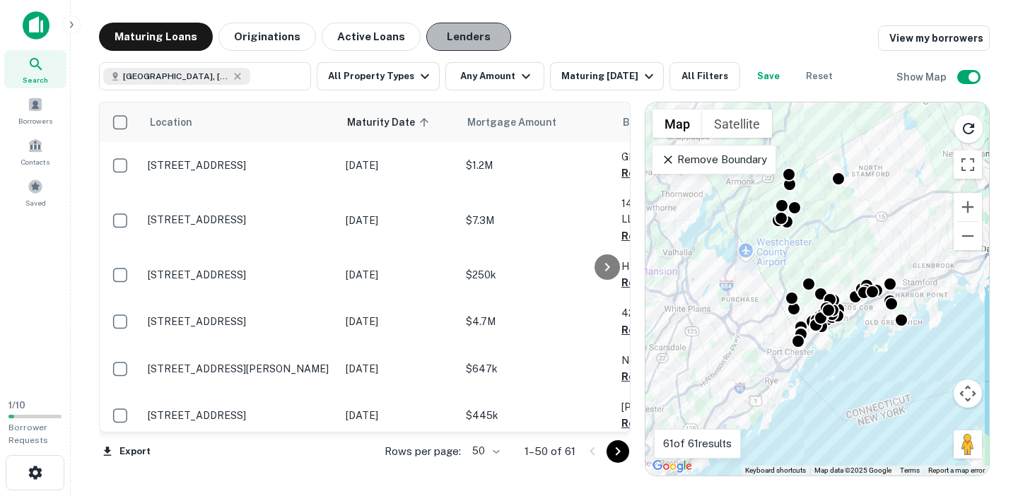
click at [431, 28] on button "Lenders" at bounding box center [468, 37] width 85 height 28
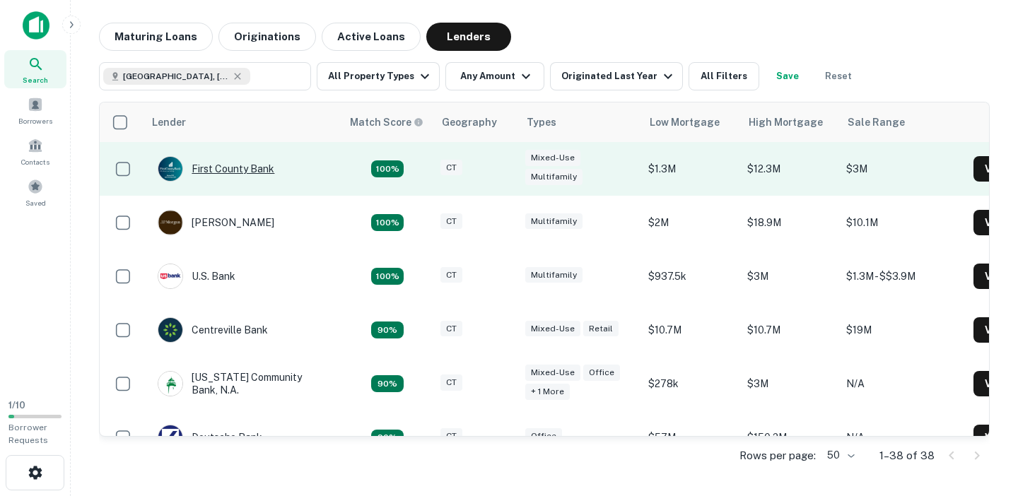
click at [242, 170] on div "First County Bank" at bounding box center [216, 168] width 117 height 25
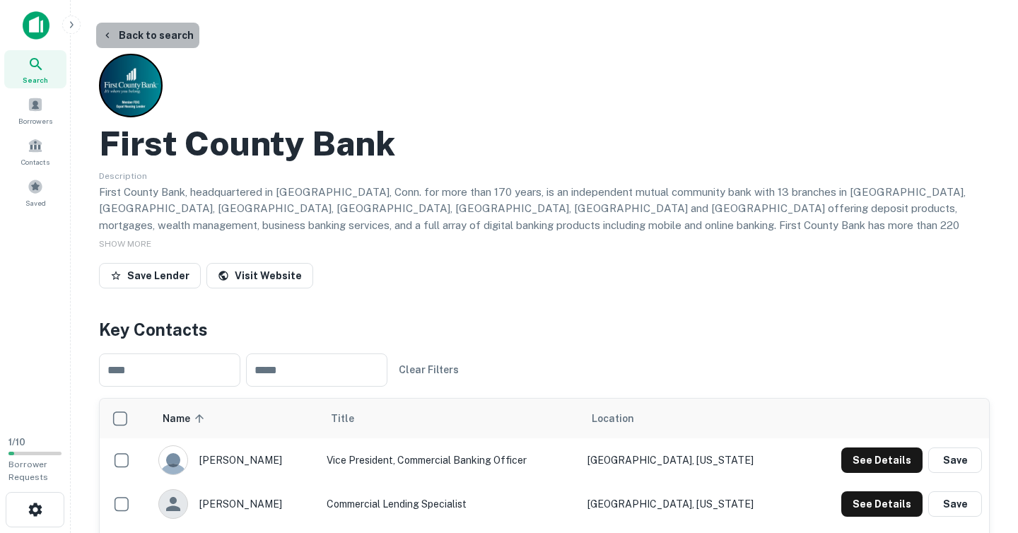
click at [165, 39] on button "Back to search" at bounding box center [147, 35] width 103 height 25
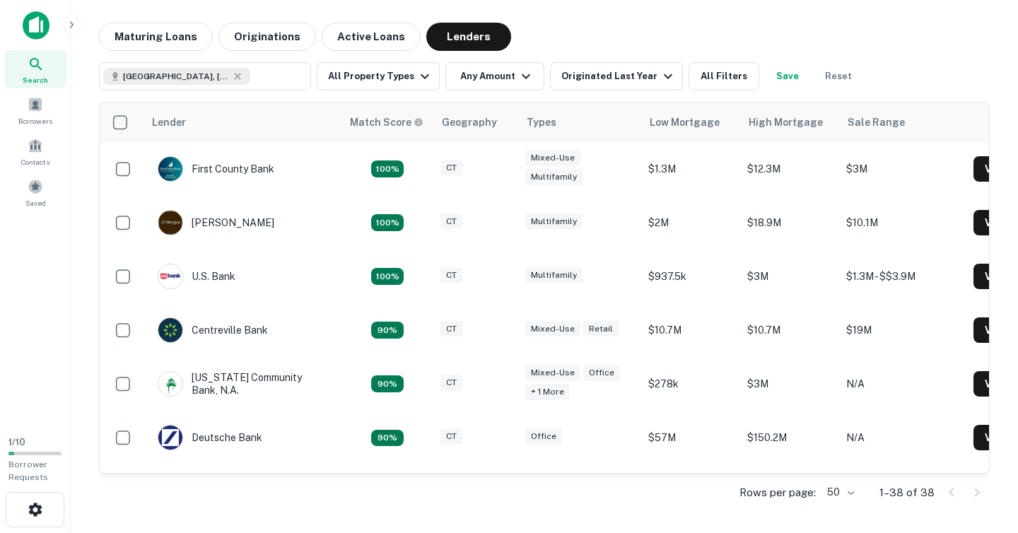
click at [74, 25] on icon "button" at bounding box center [71, 24] width 11 height 11
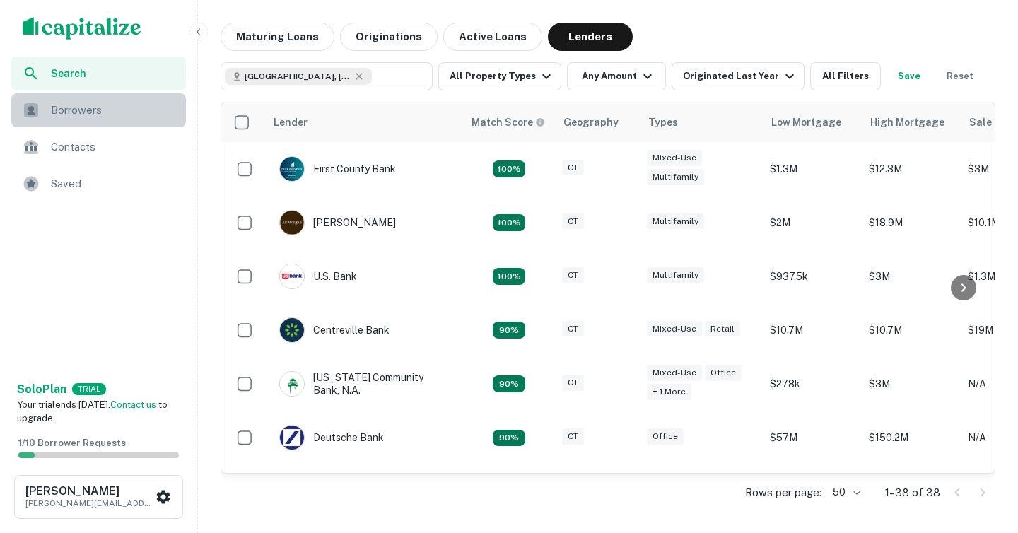
click at [101, 114] on span "Borrowers" at bounding box center [114, 110] width 127 height 17
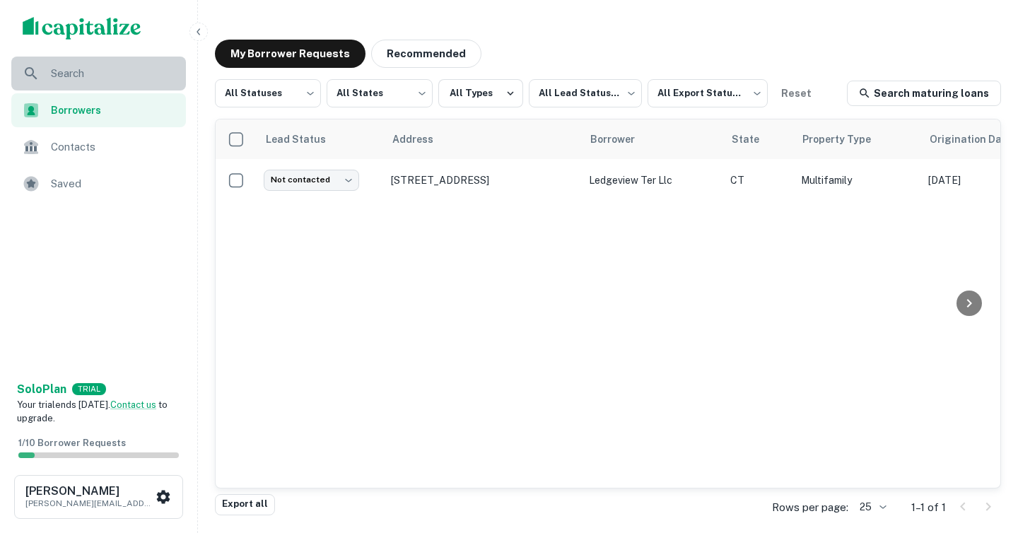
click at [112, 74] on span "Search" at bounding box center [114, 73] width 127 height 17
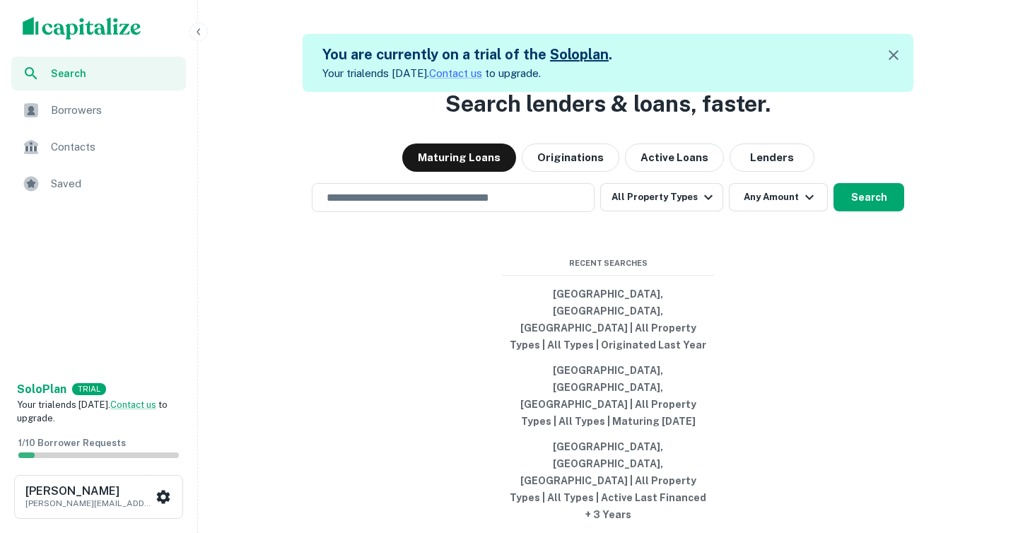
click at [94, 98] on div "Borrowers" at bounding box center [98, 110] width 175 height 34
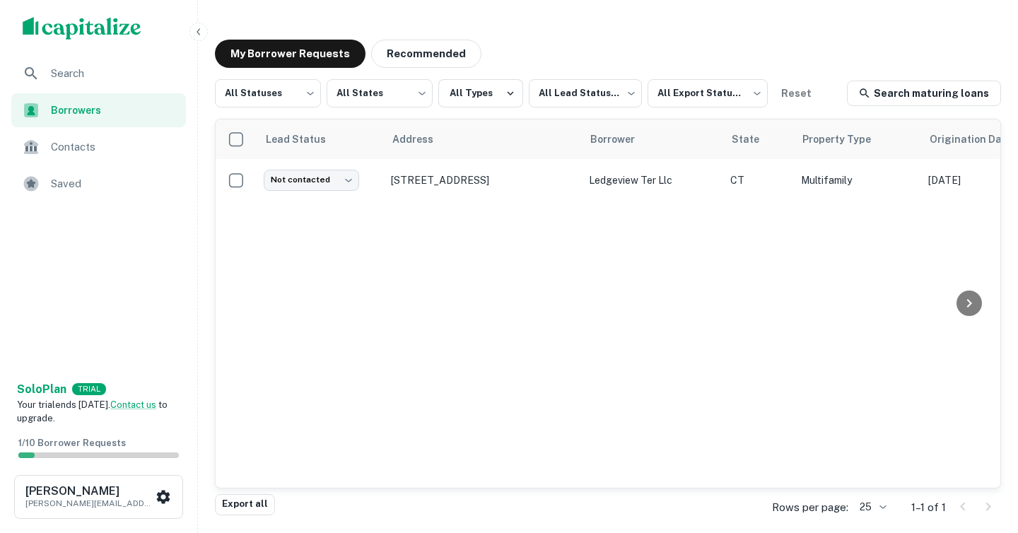
click at [121, 154] on span "Contacts" at bounding box center [114, 147] width 127 height 17
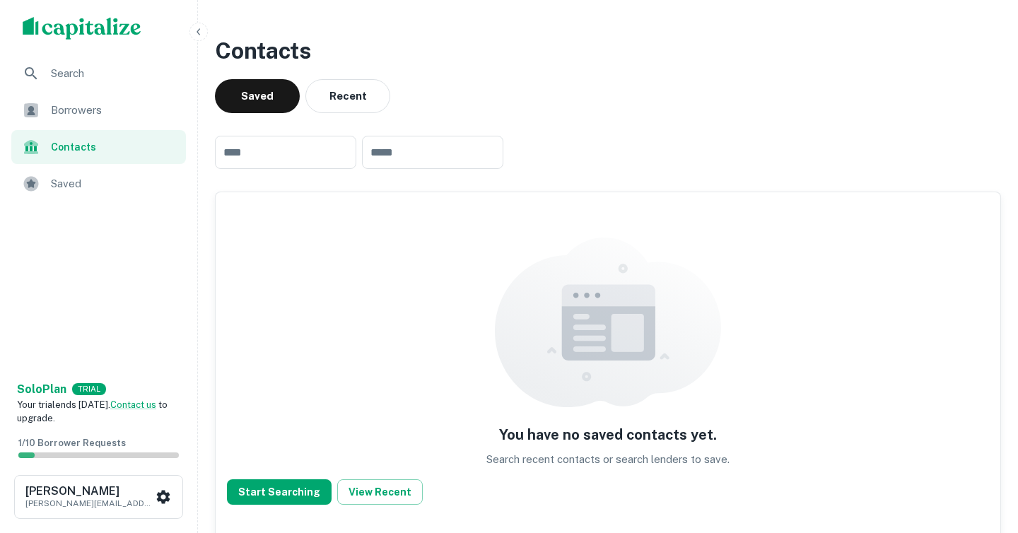
click at [96, 185] on span "Saved" at bounding box center [114, 183] width 127 height 17
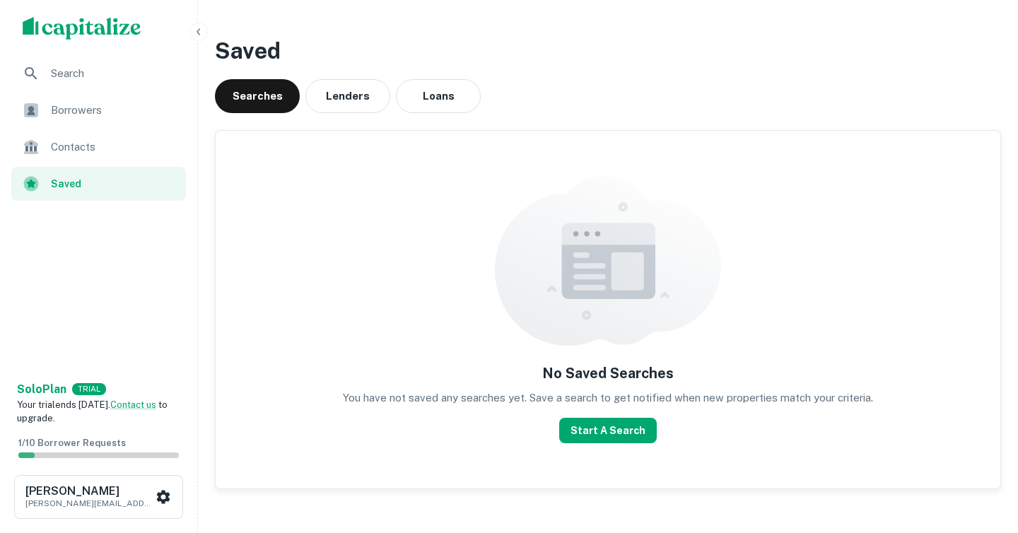
click at [116, 151] on span "Contacts" at bounding box center [114, 147] width 127 height 17
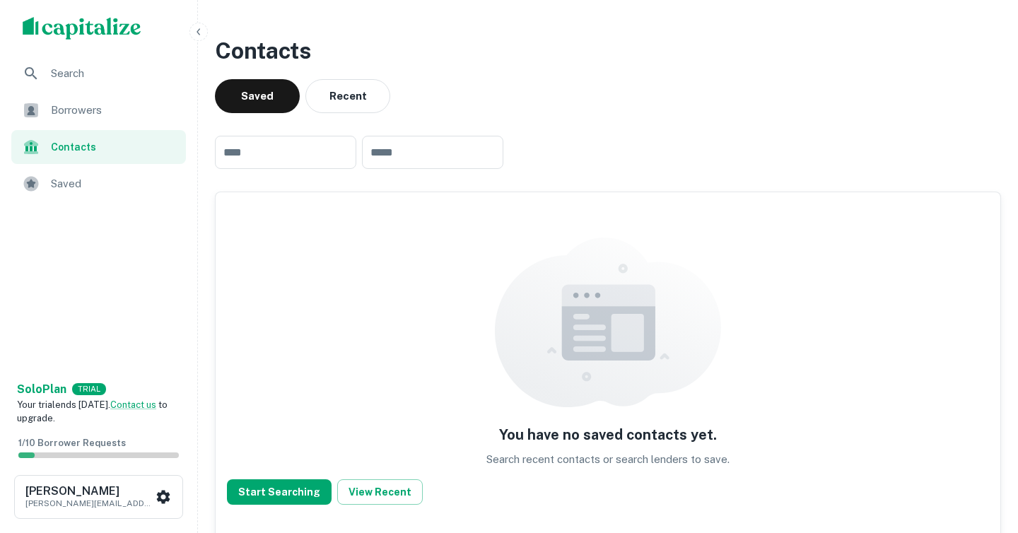
click at [67, 413] on div "Your trial ends [DATE]. Contact us to upgrade." at bounding box center [98, 412] width 163 height 28
click at [73, 448] on div "1 / 10 Borrower Requests" at bounding box center [99, 447] width 172 height 33
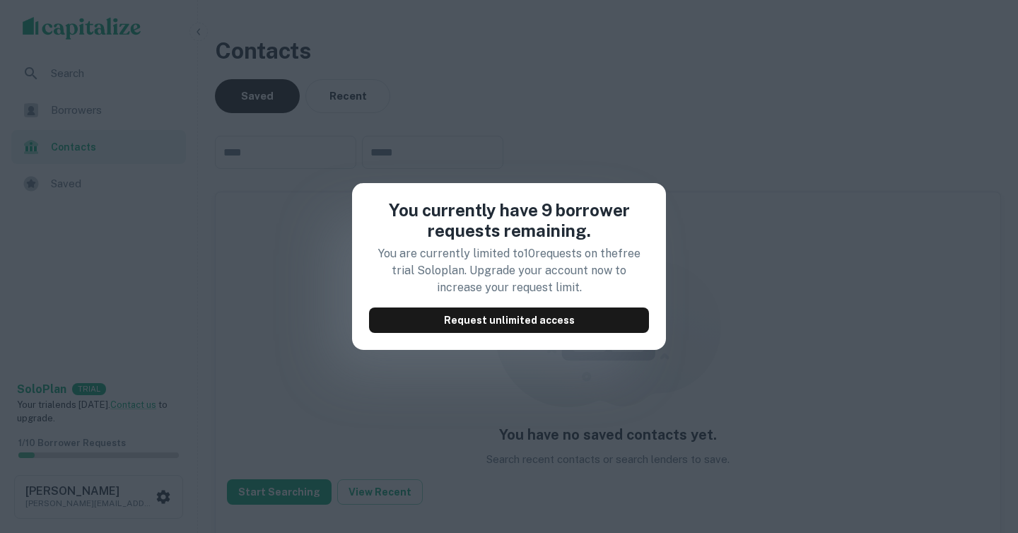
click at [307, 232] on div "You currently have 9 borrower requests remaining. You are currently limited to …" at bounding box center [509, 266] width 1018 height 533
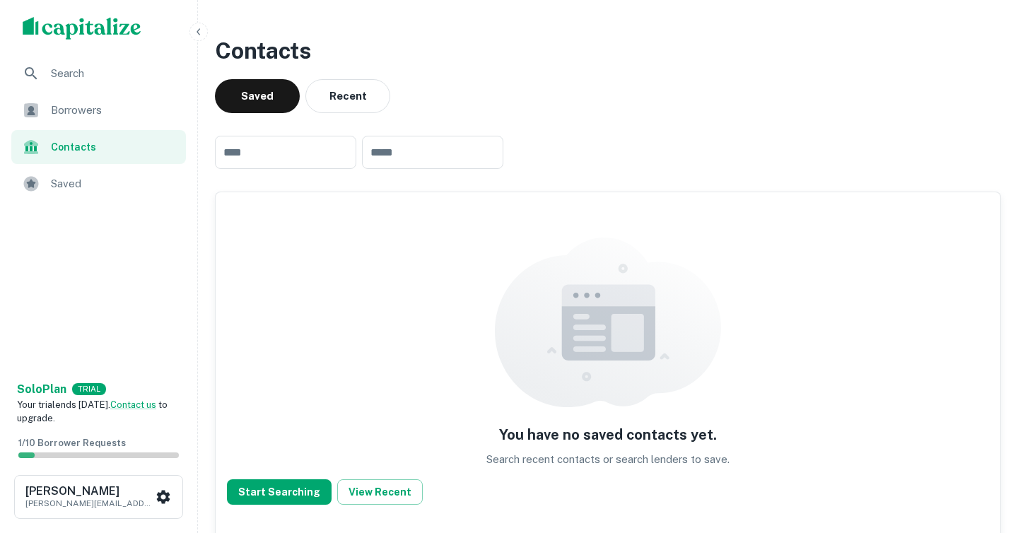
click at [107, 22] on img "scrollable content" at bounding box center [82, 28] width 119 height 23
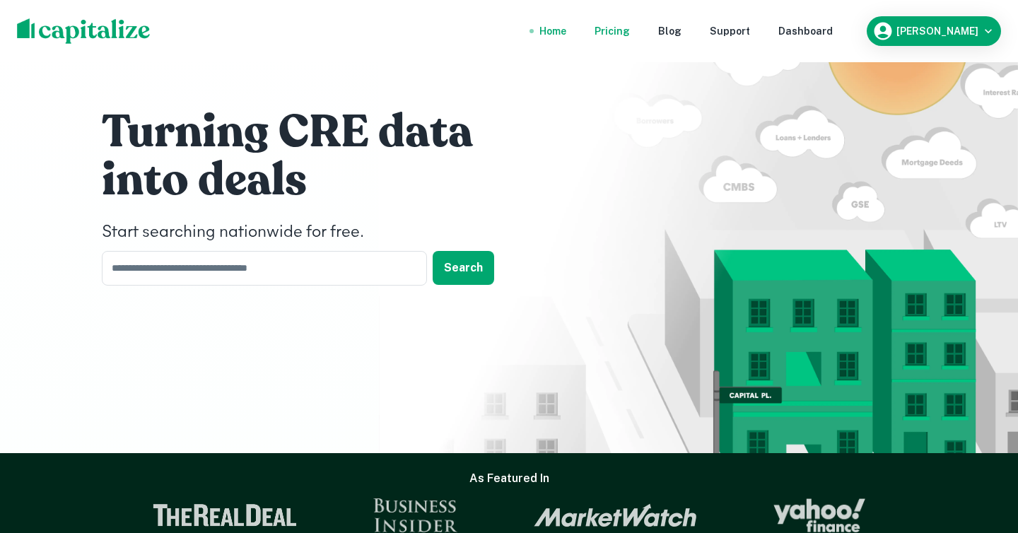
click at [630, 34] on div "Pricing" at bounding box center [612, 31] width 35 height 16
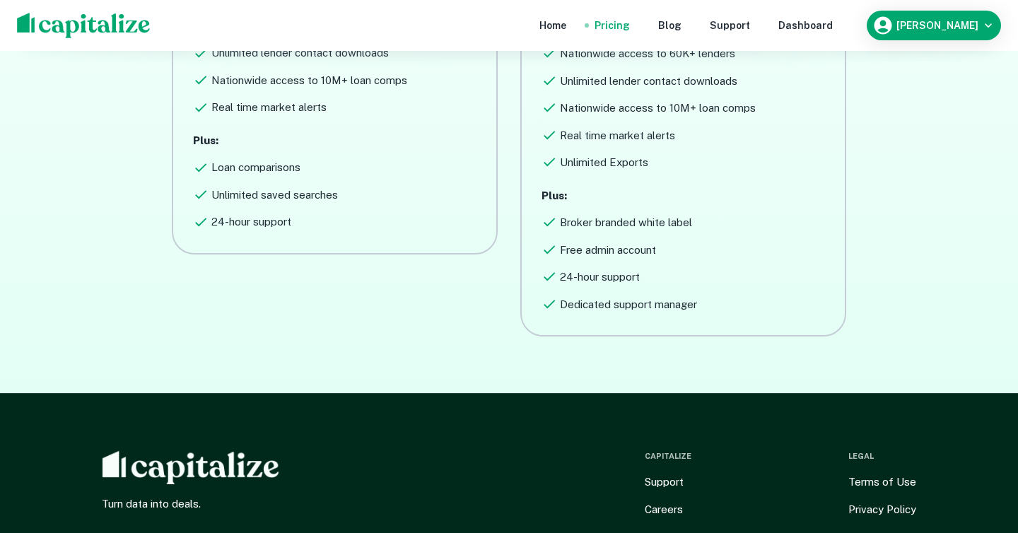
scroll to position [499, 0]
